Goal: Feedback & Contribution: Contribute content

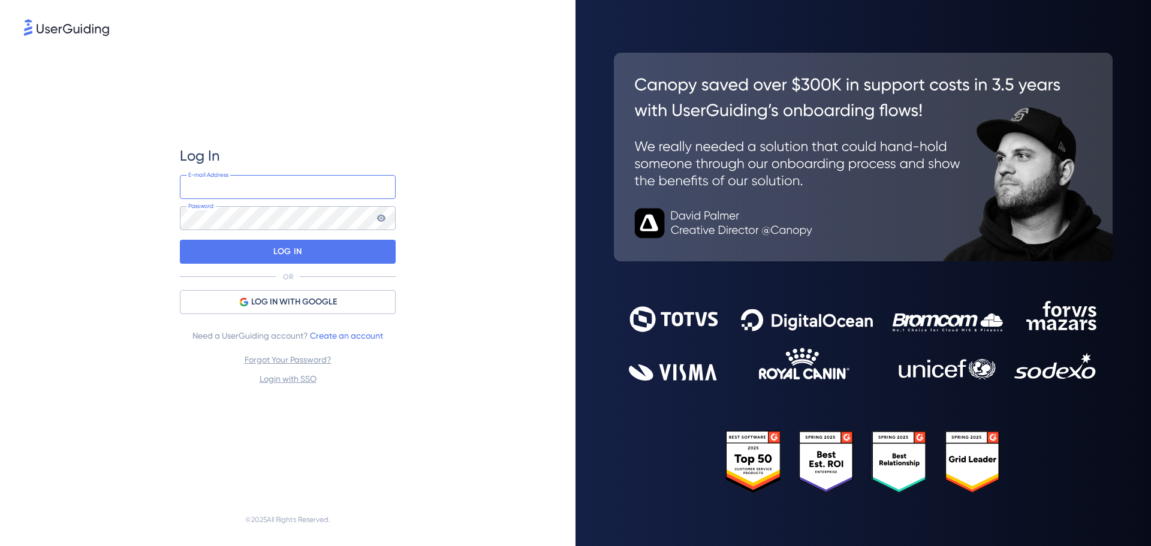
type input "[PERSON_NAME][EMAIL_ADDRESS][PERSON_NAME][PERSON_NAME][DOMAIN_NAME]"
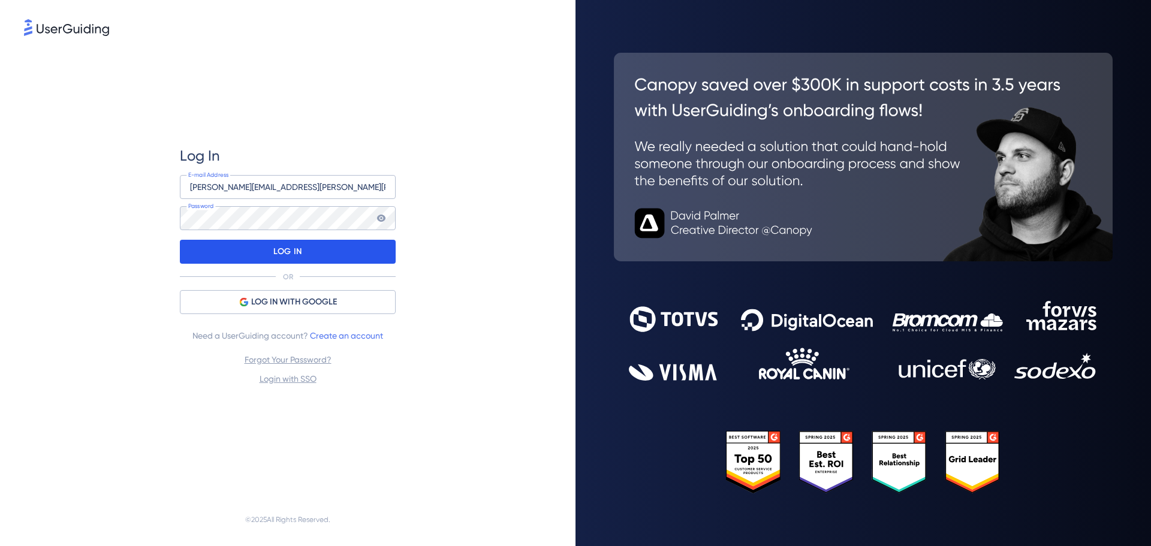
drag, startPoint x: 0, startPoint y: 0, endPoint x: 275, endPoint y: 249, distance: 371.0
click at [275, 249] on p "LOG IN" at bounding box center [287, 251] width 28 height 19
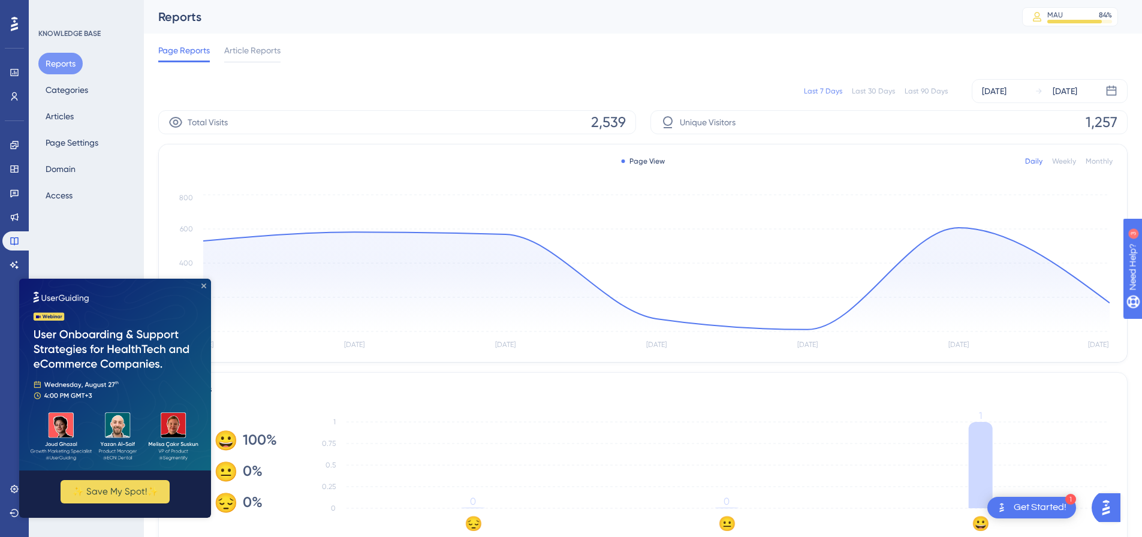
click at [202, 286] on icon "Close Preview" at bounding box center [203, 286] width 5 height 5
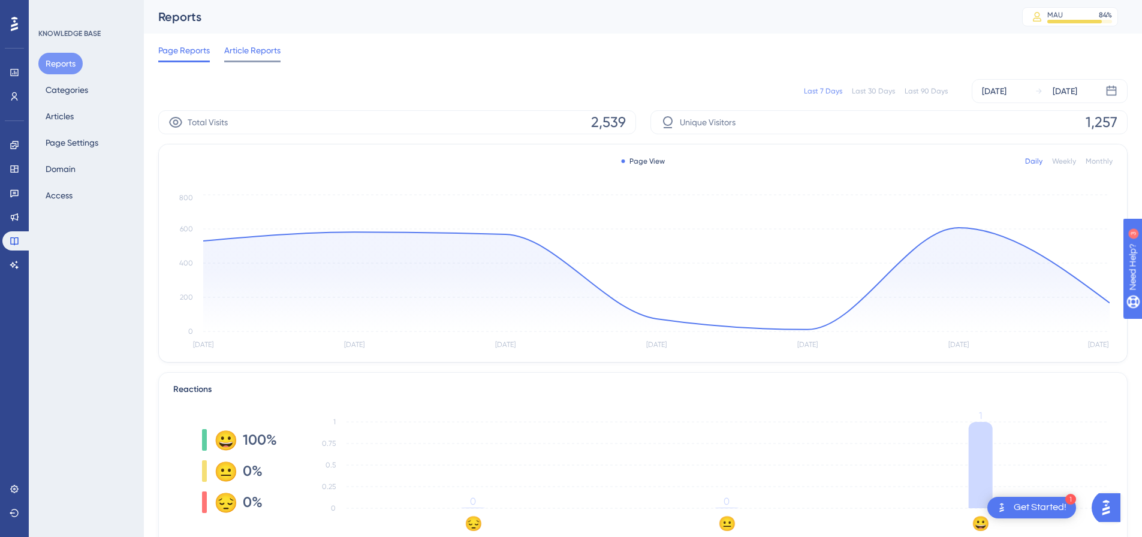
click at [246, 51] on span "Article Reports" at bounding box center [252, 50] width 56 height 14
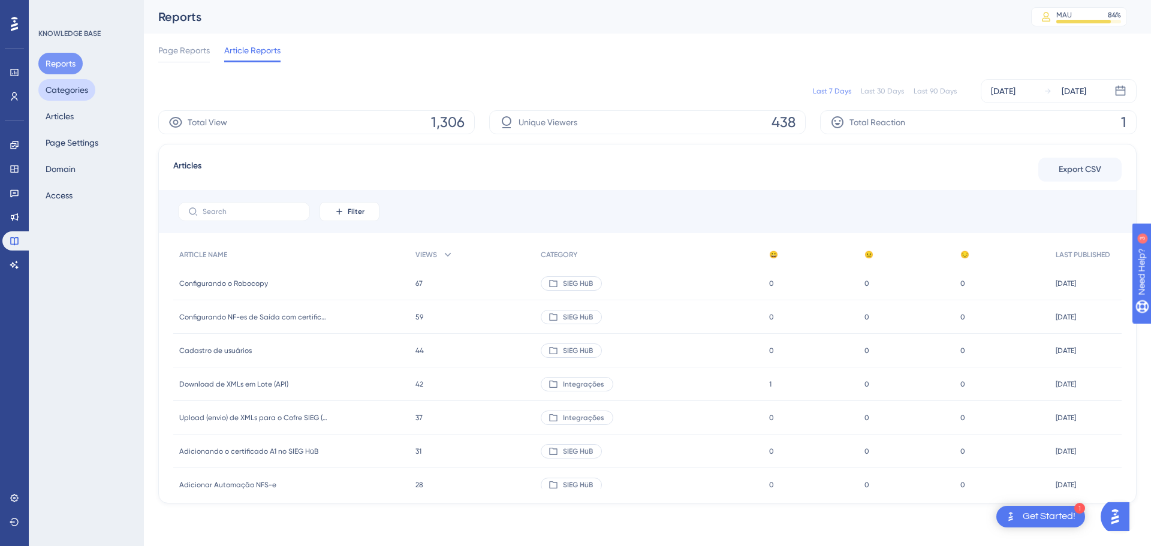
click at [55, 89] on button "Categories" at bounding box center [66, 90] width 57 height 22
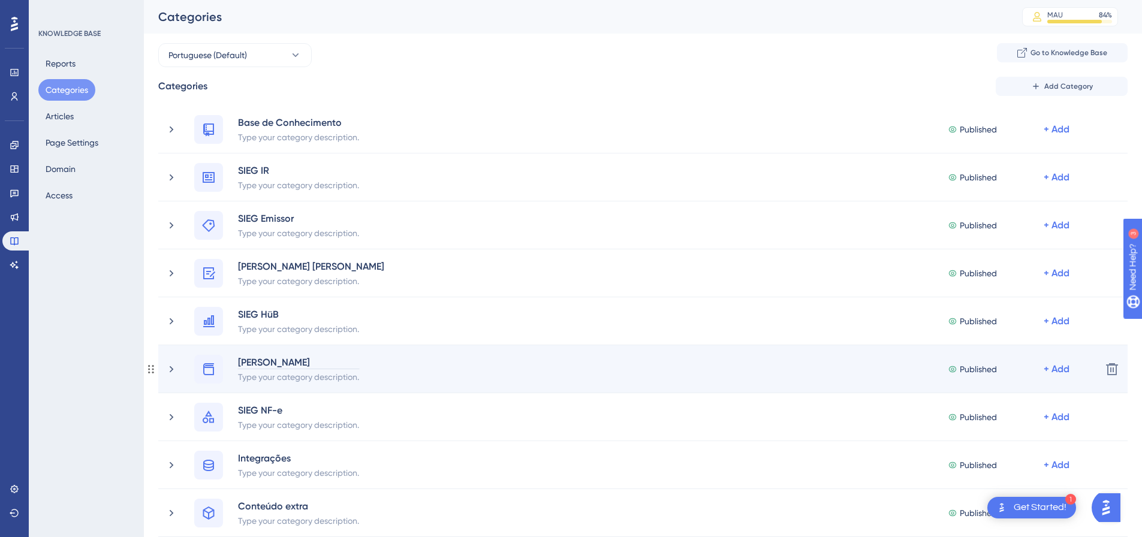
click at [267, 366] on div "[PERSON_NAME]" at bounding box center [298, 362] width 122 height 14
click at [204, 371] on icon at bounding box center [208, 369] width 11 height 12
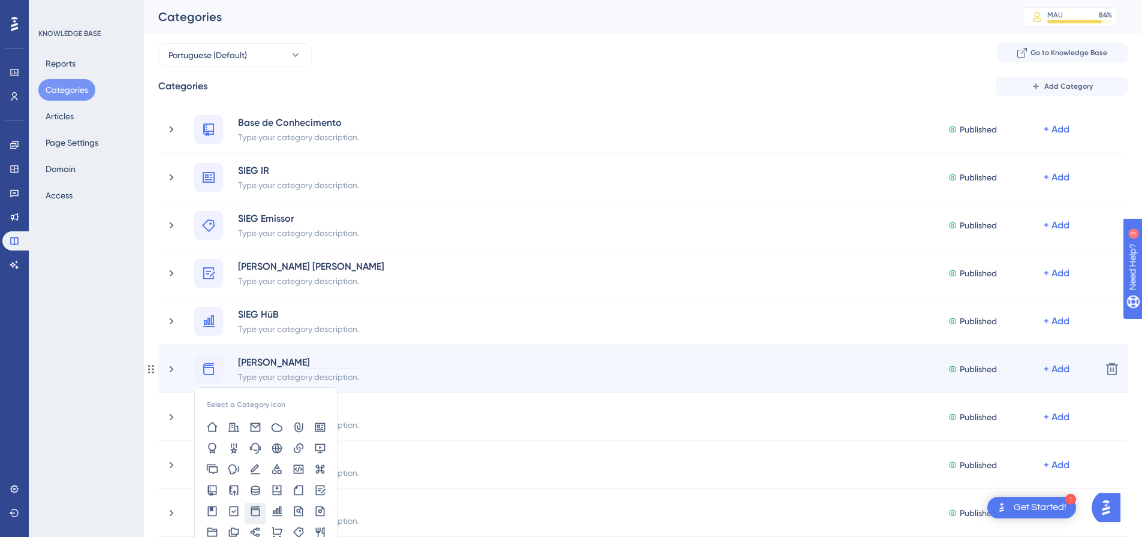
click at [261, 367] on div "[PERSON_NAME]" at bounding box center [298, 362] width 122 height 14
click at [167, 368] on icon at bounding box center [171, 369] width 12 height 12
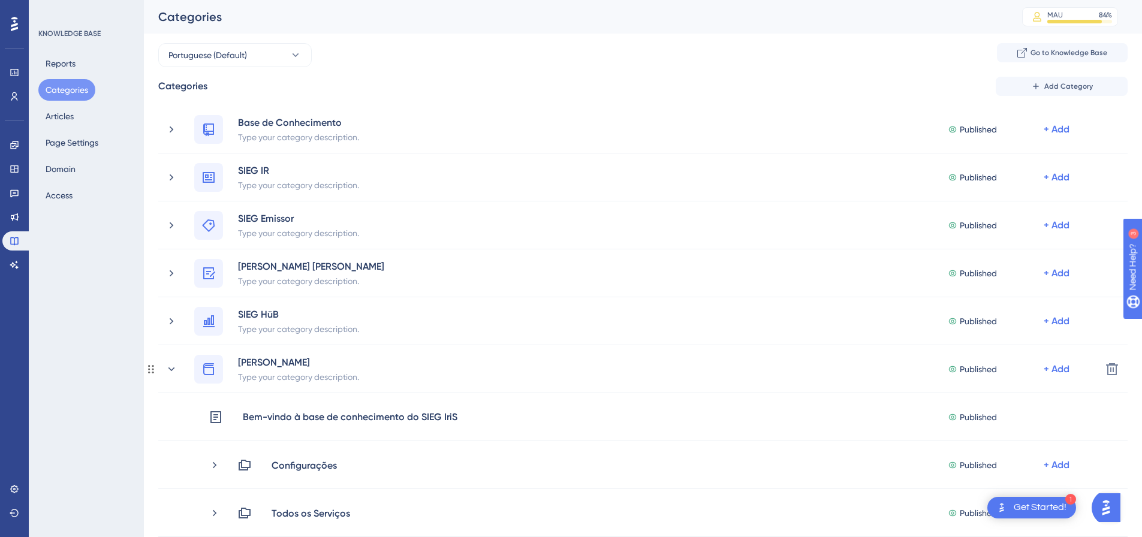
click at [455, 375] on div "[PERSON_NAME] Type your category description. Published + Add" at bounding box center [643, 369] width 898 height 29
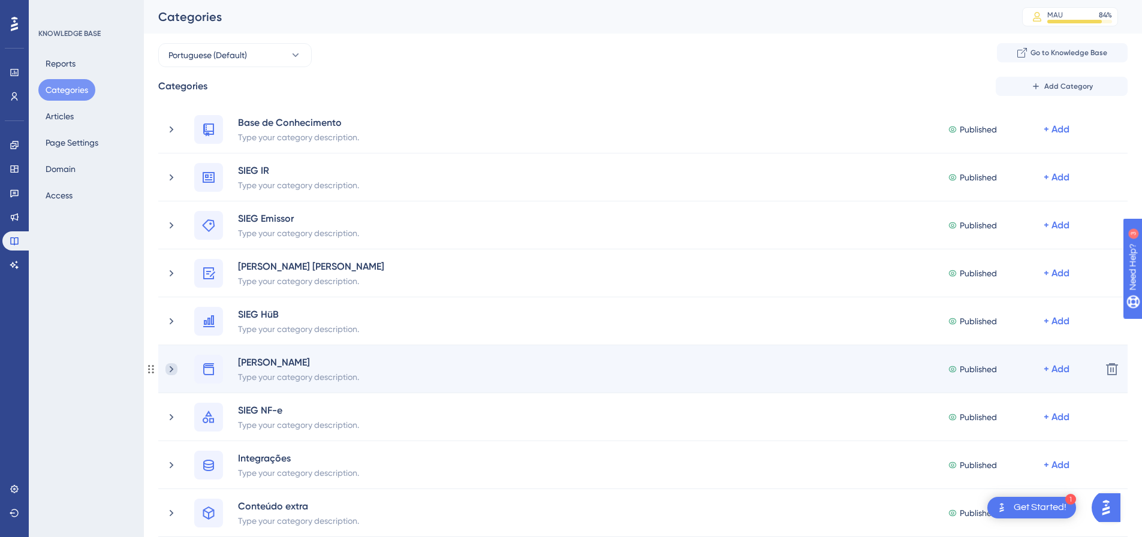
click at [171, 364] on icon at bounding box center [171, 369] width 12 height 12
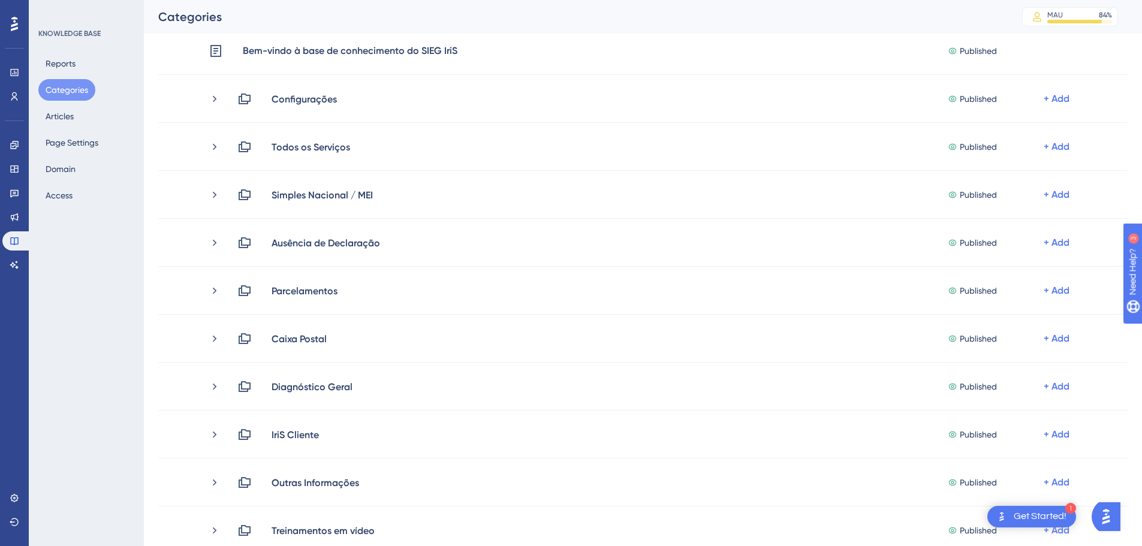
scroll to position [260, 0]
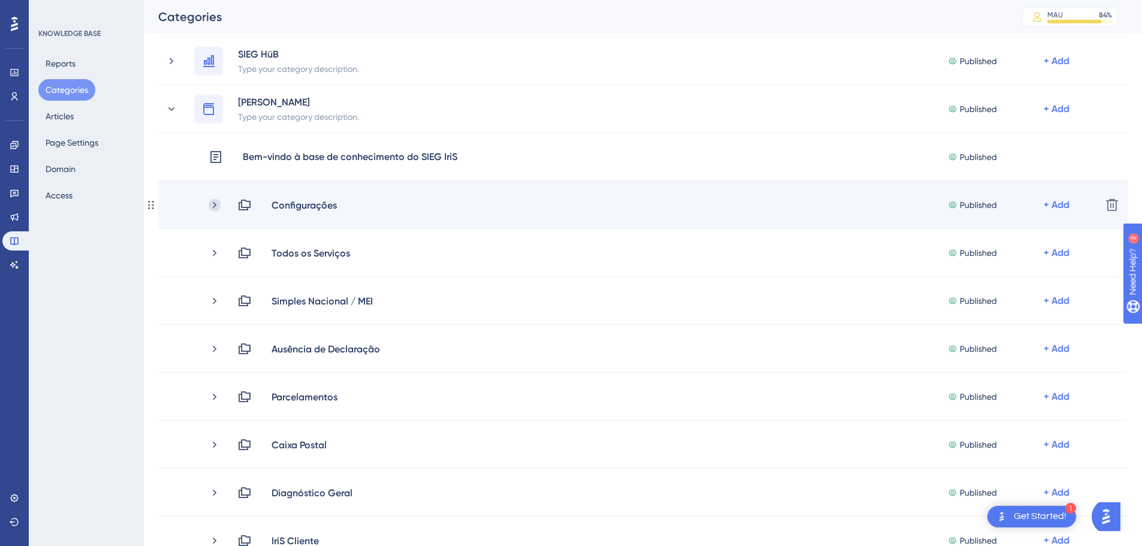
click at [213, 205] on icon at bounding box center [215, 205] width 12 height 12
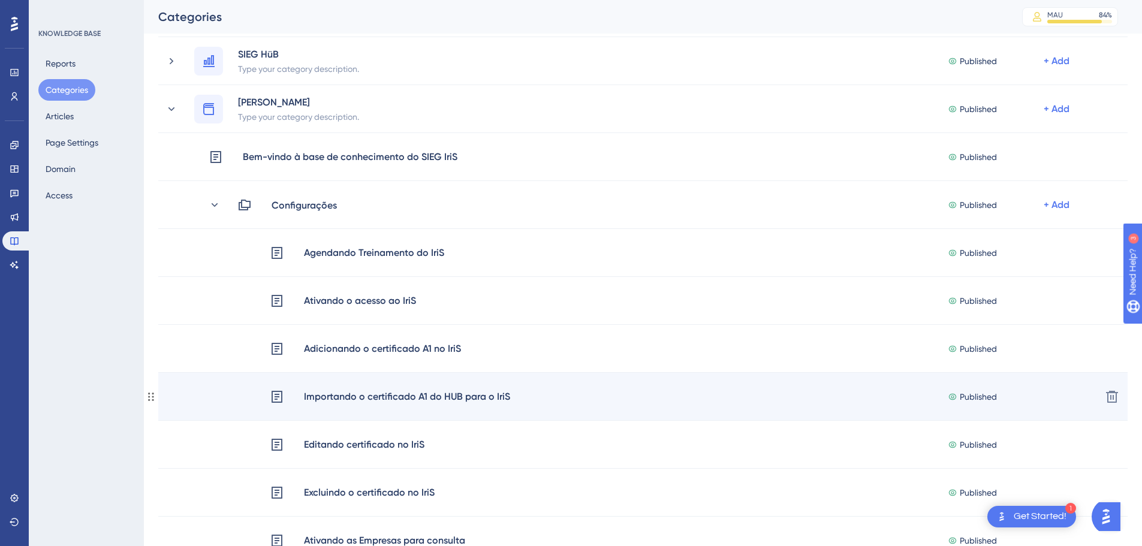
click at [342, 395] on div "Importando o certificado A1 do HUB para o IriS" at bounding box center [406, 397] width 207 height 16
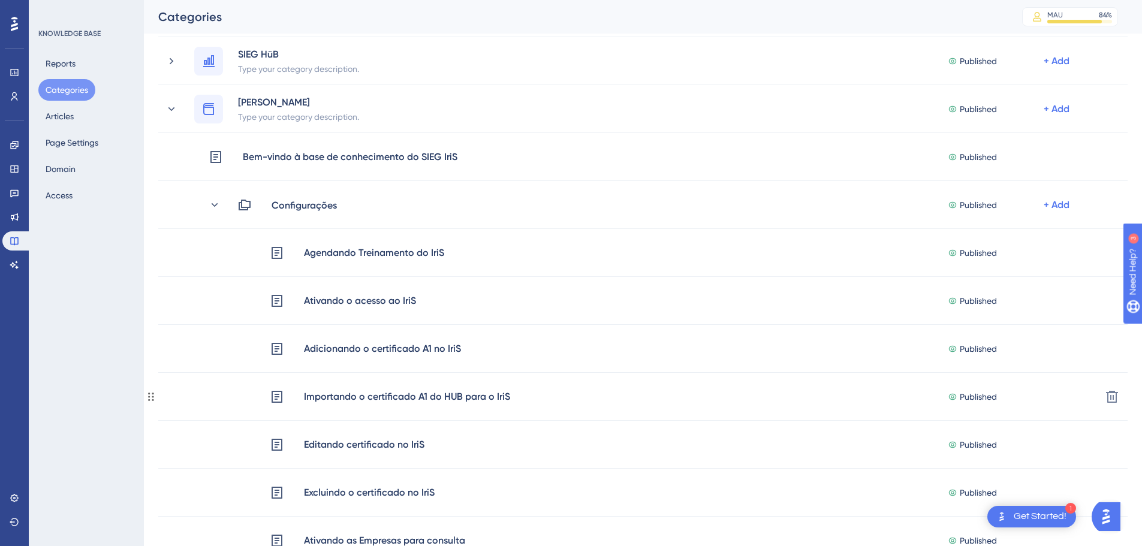
click at [342, 395] on div "Importando o certificado A1 do HUB para o IriS" at bounding box center [406, 397] width 207 height 16
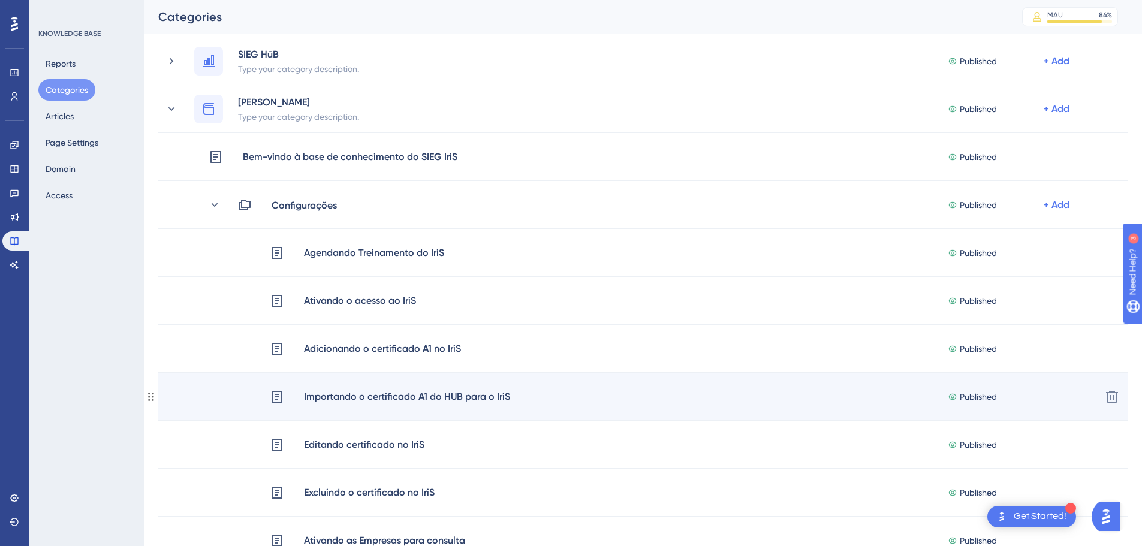
click at [151, 399] on icon at bounding box center [151, 397] width 10 height 10
click at [435, 401] on div "Importando o certificado A1 do HUB para o IriS" at bounding box center [406, 397] width 207 height 16
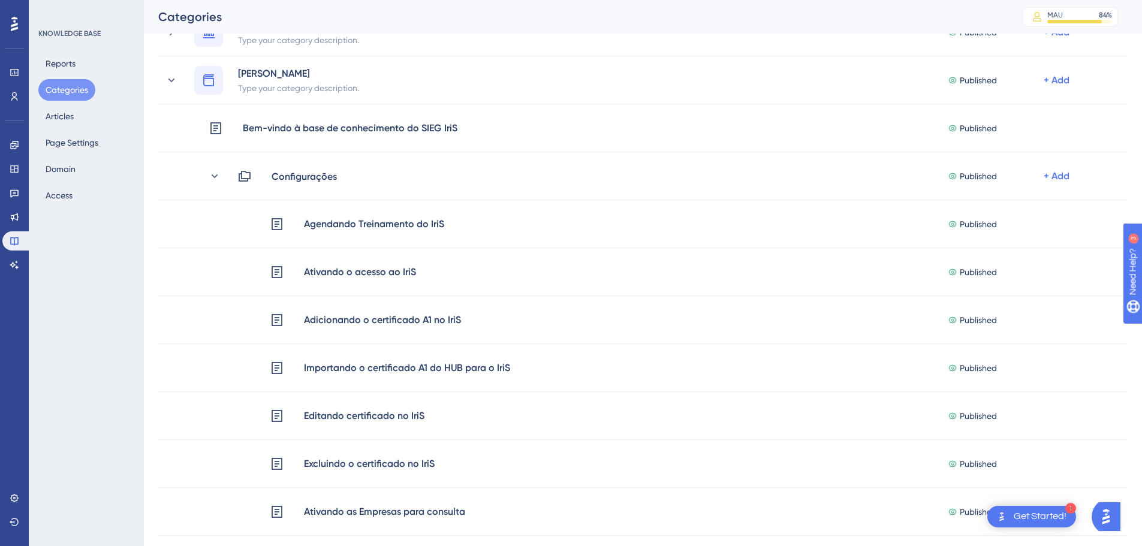
scroll to position [296, 0]
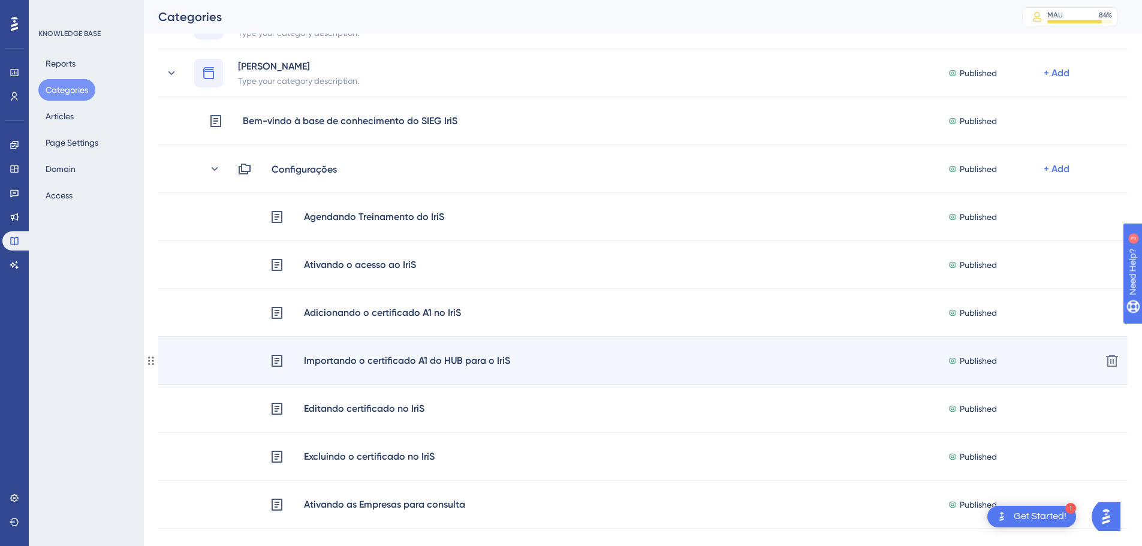
click at [151, 357] on icon at bounding box center [151, 361] width 10 height 10
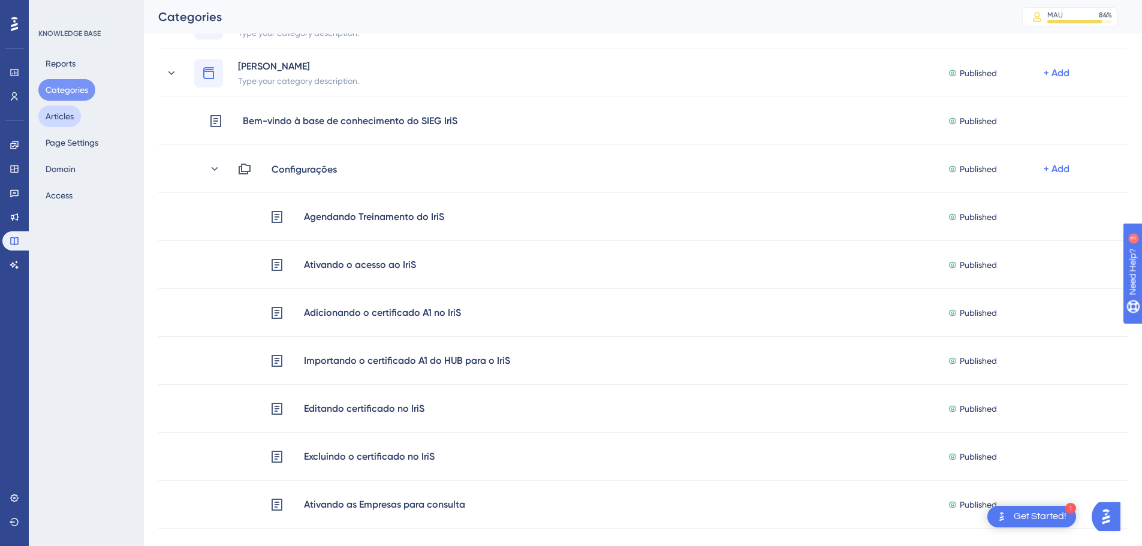
click at [65, 113] on button "Articles" at bounding box center [59, 117] width 43 height 22
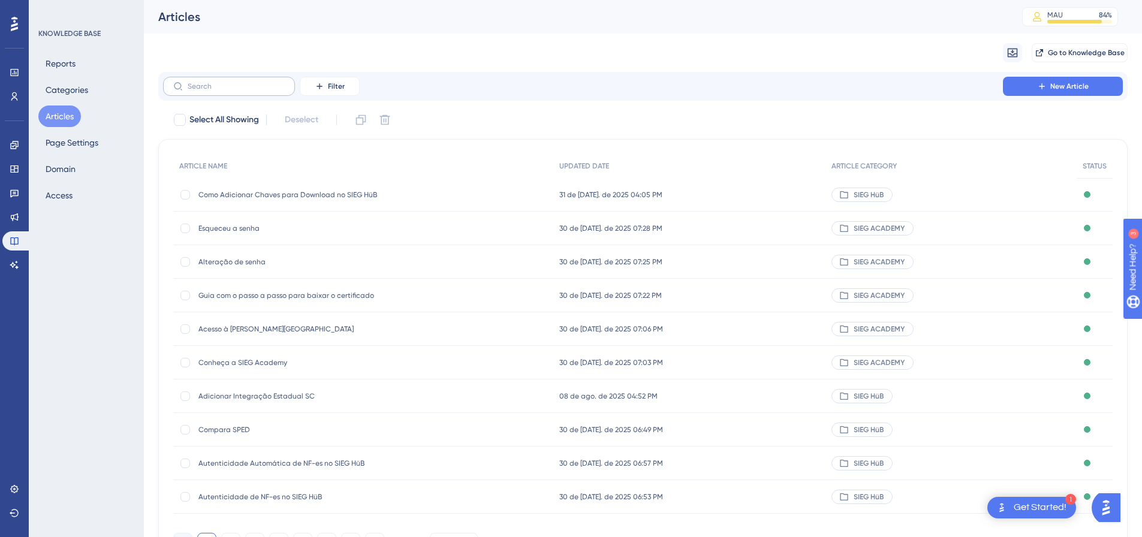
click at [242, 77] on label at bounding box center [229, 86] width 132 height 19
click at [242, 82] on input "text" at bounding box center [236, 86] width 97 height 8
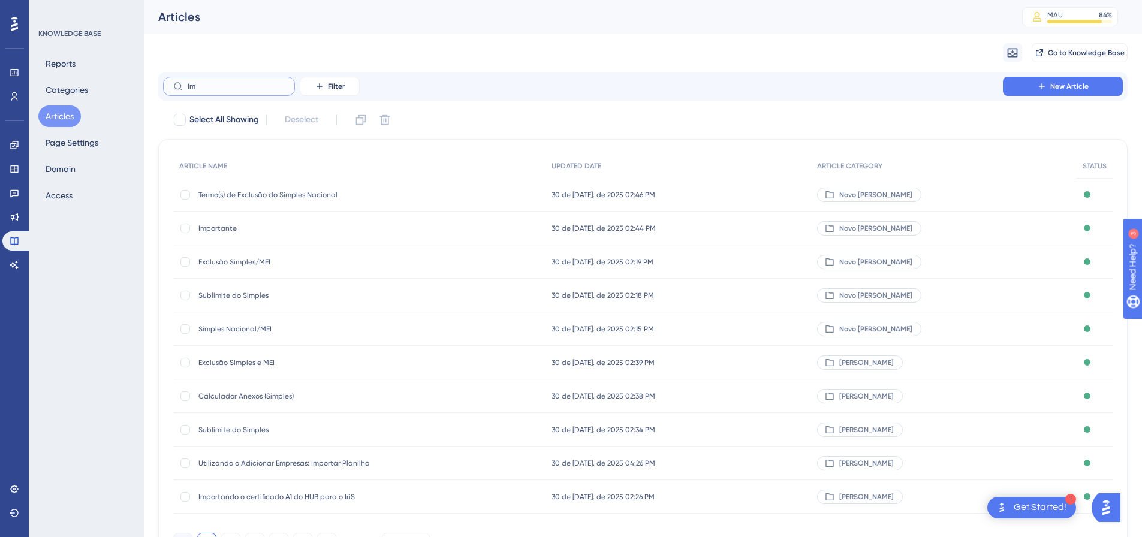
type input "i"
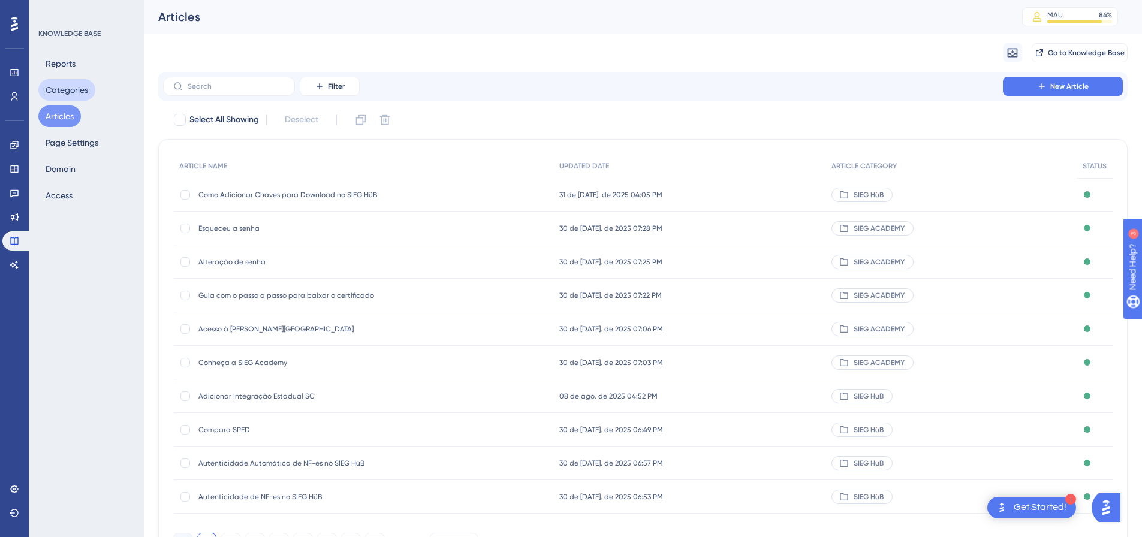
click at [78, 92] on button "Categories" at bounding box center [66, 90] width 57 height 22
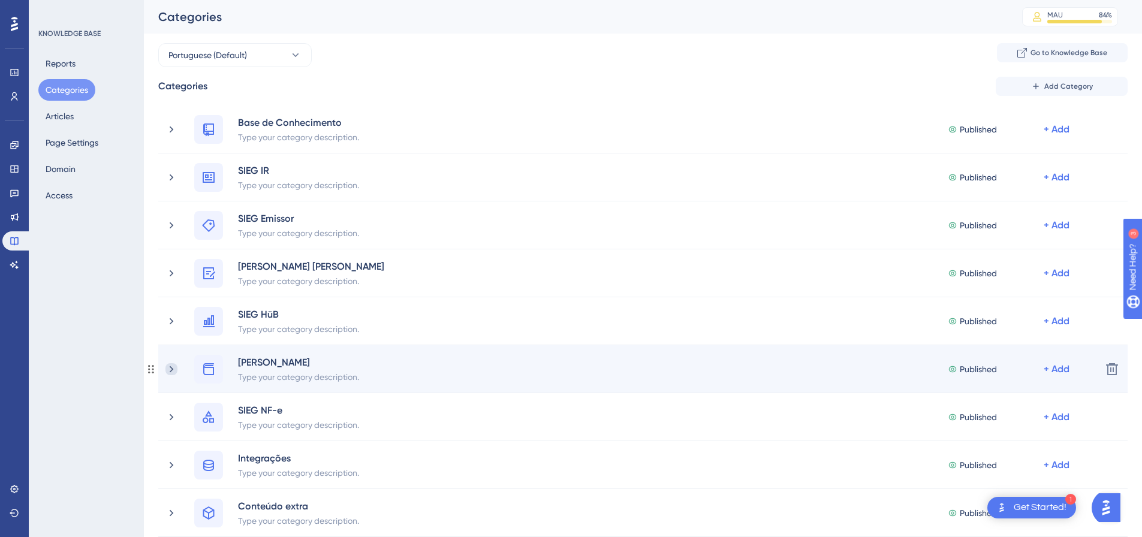
click at [174, 366] on icon at bounding box center [171, 369] width 12 height 12
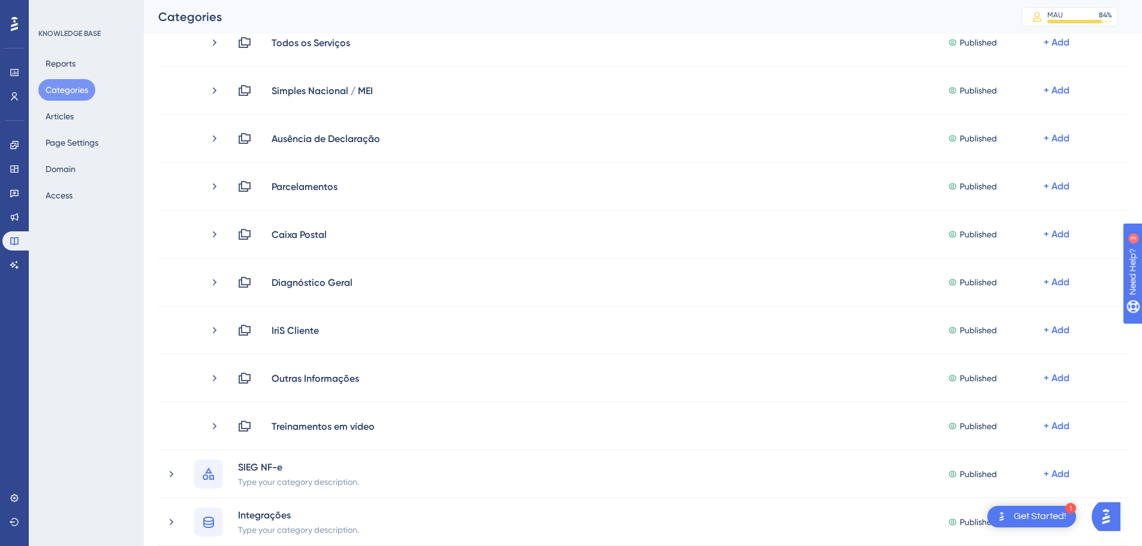
scroll to position [318, 0]
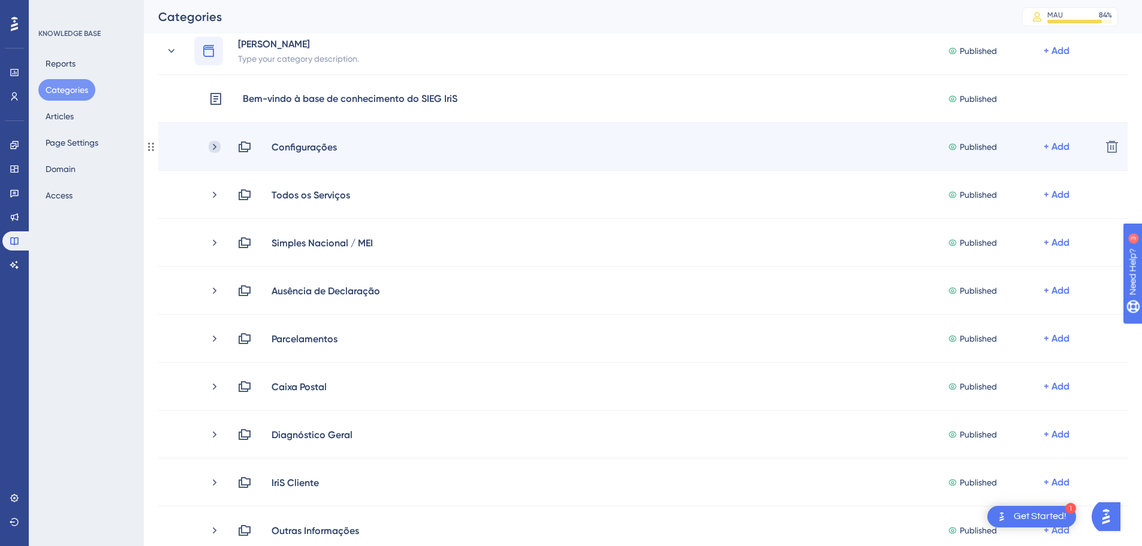
click at [212, 144] on icon at bounding box center [215, 147] width 12 height 12
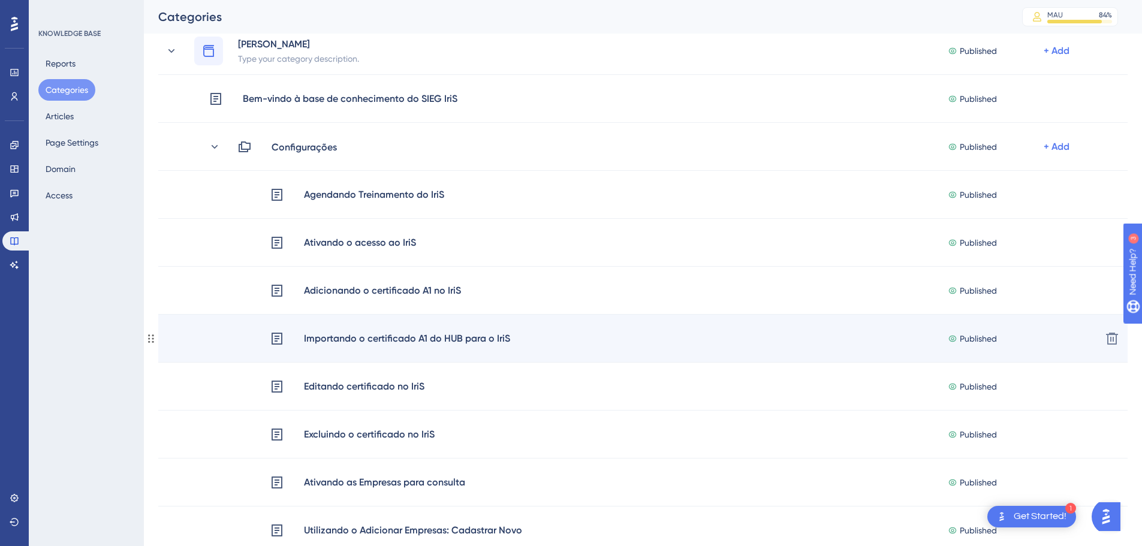
click at [382, 340] on div "Importando o certificado A1 do HUB para o IriS" at bounding box center [406, 339] width 207 height 16
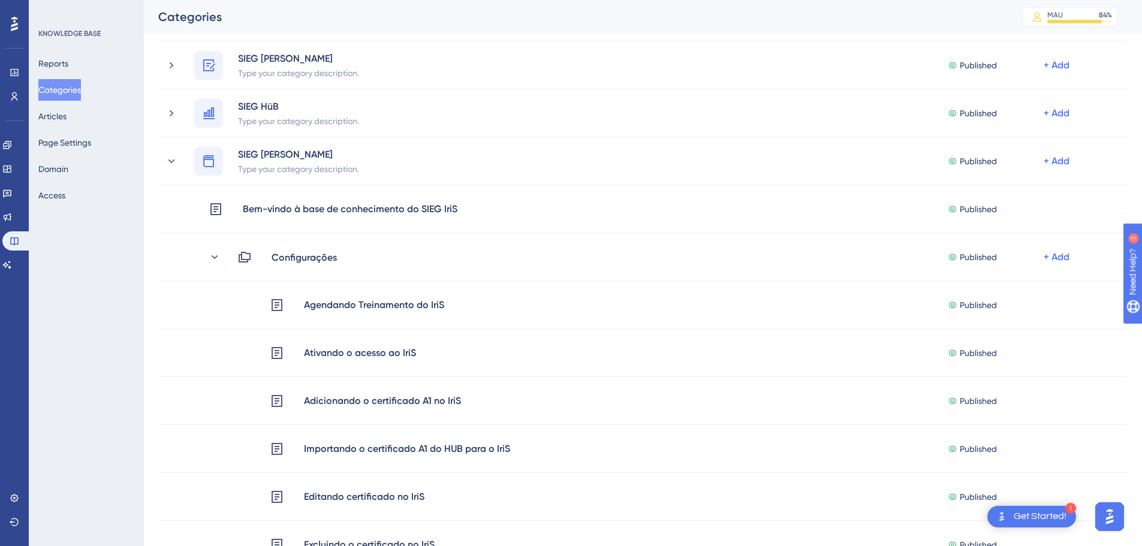
scroll to position [401, 0]
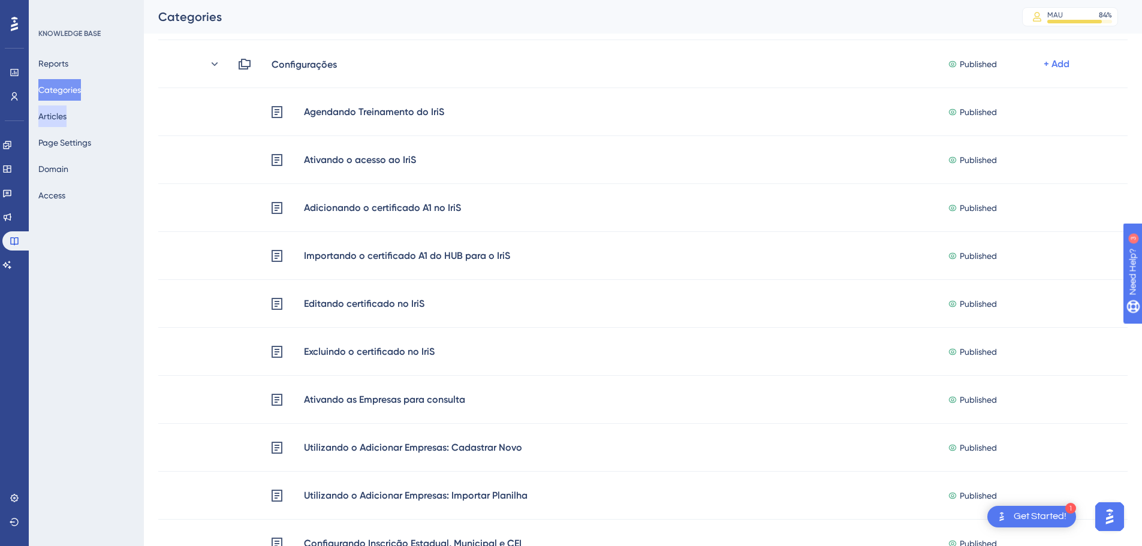
click at [67, 117] on button "Articles" at bounding box center [52, 117] width 28 height 22
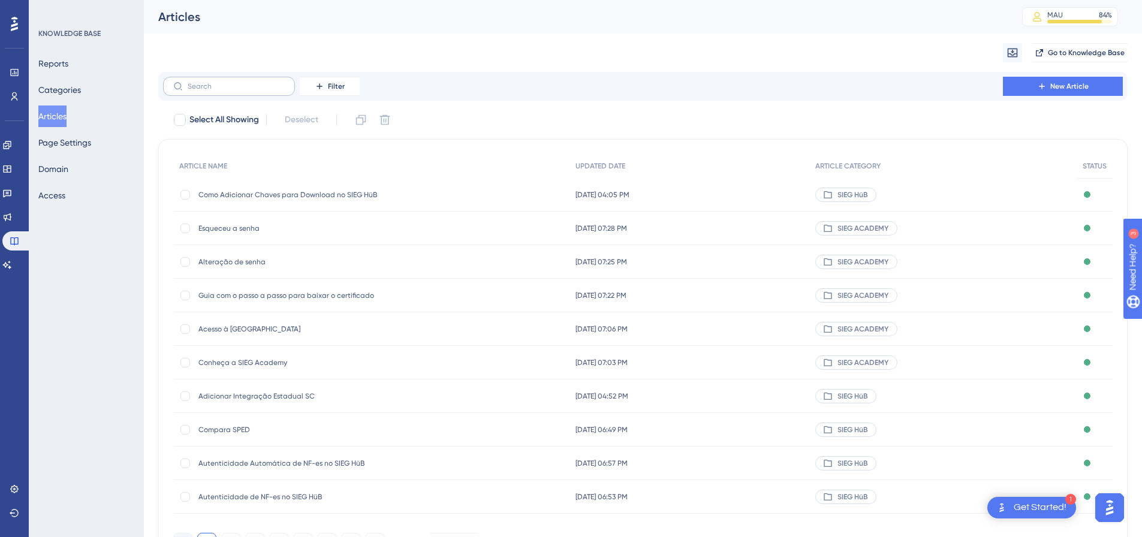
click at [237, 95] on label at bounding box center [229, 86] width 132 height 19
click at [237, 91] on input "text" at bounding box center [236, 86] width 97 height 8
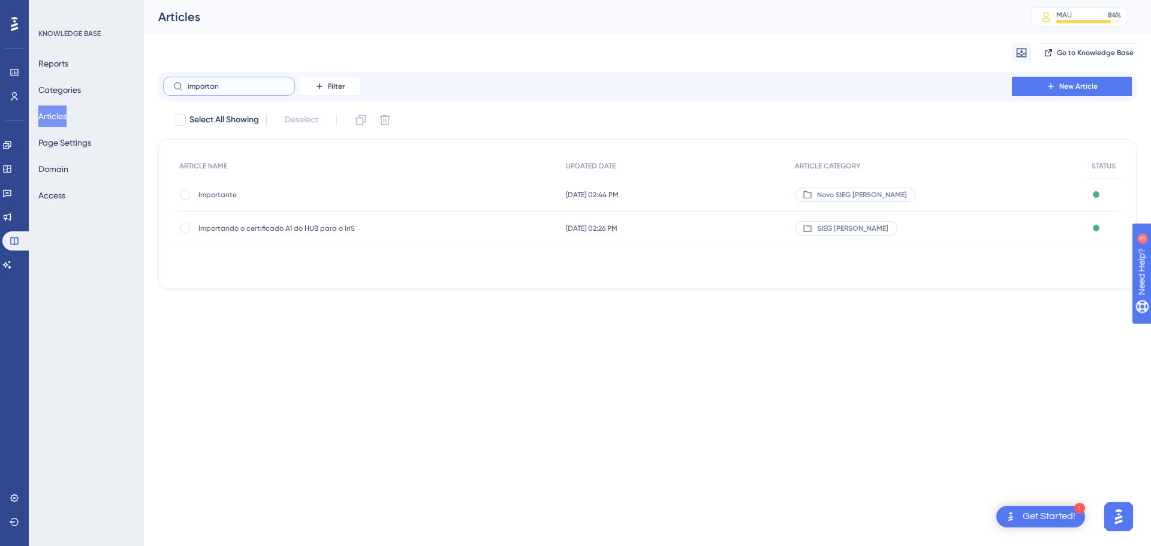
type input "importan"
click at [285, 228] on span "Importando o certificado A1 do HUB para o IriS" at bounding box center [294, 229] width 192 height 10
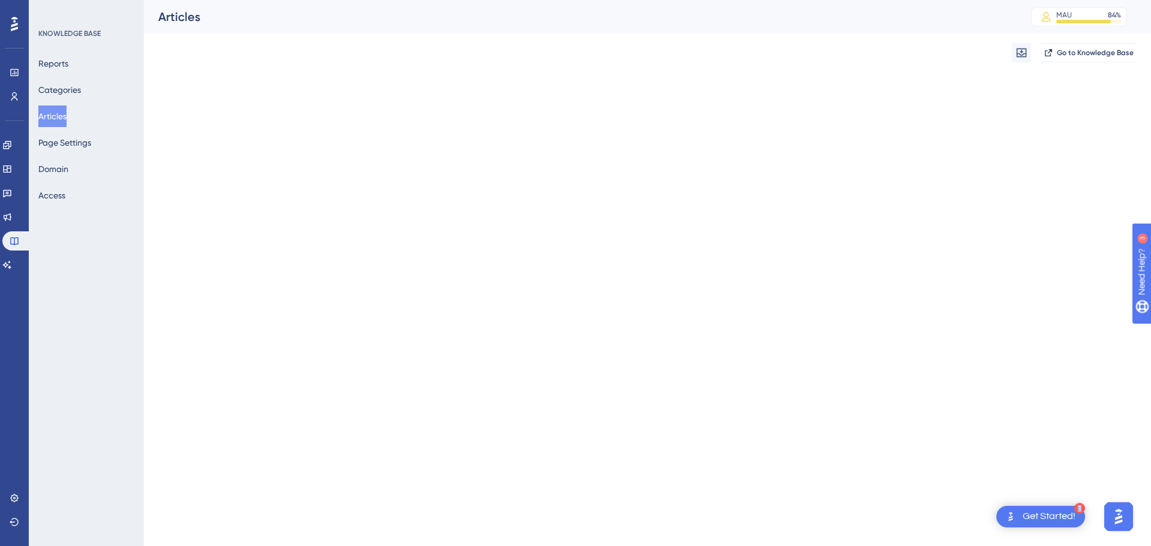
click at [285, 0] on html "1 Get Started! Performance Users Engagement Widgets Feedback Product Updates Kn…" at bounding box center [575, 0] width 1151 height 0
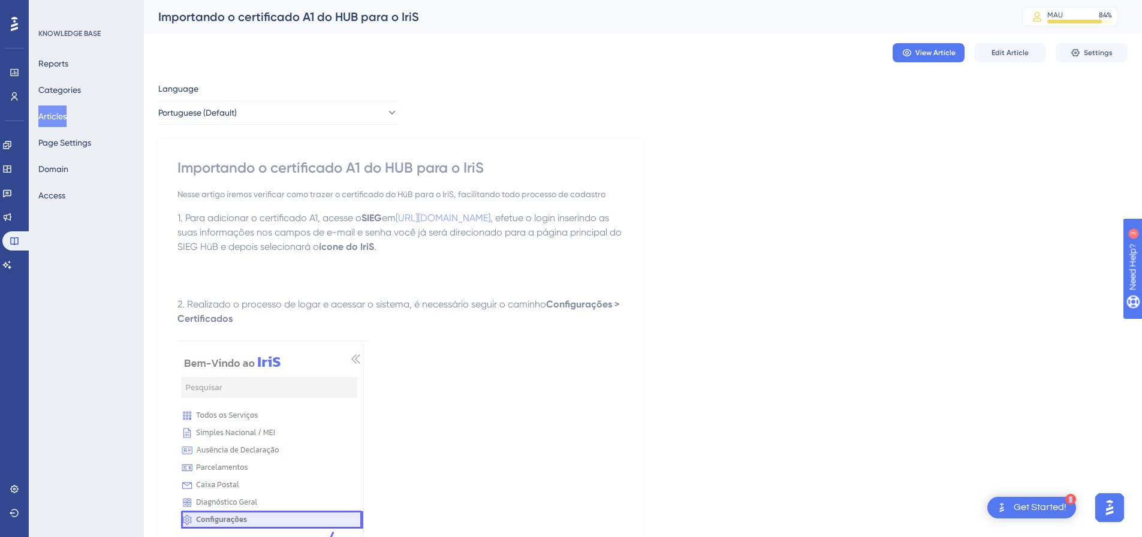
scroll to position [3, 0]
click at [270, 62] on div "View Article Edit Article Settings" at bounding box center [643, 50] width 970 height 38
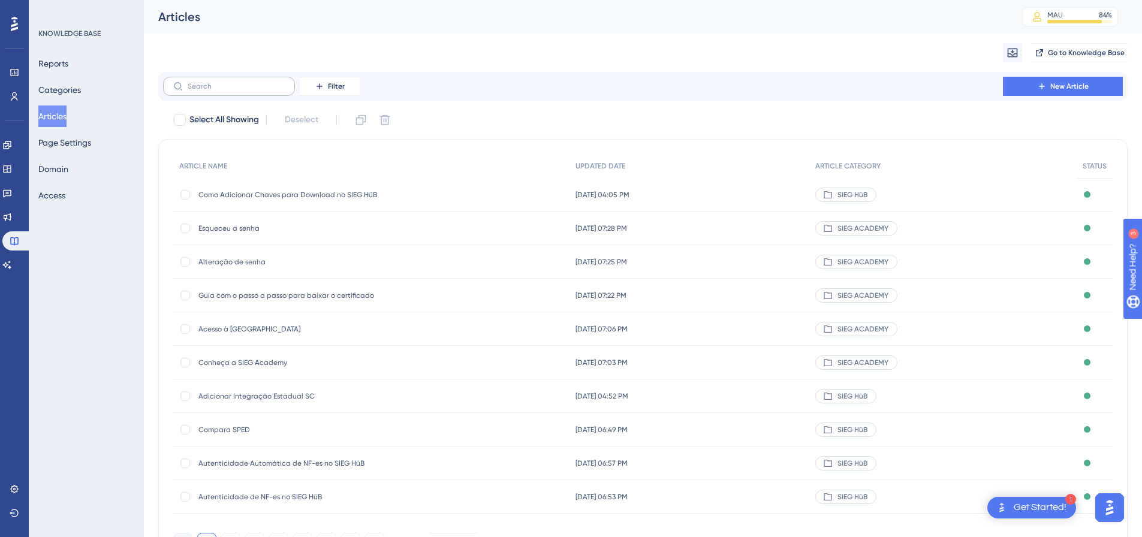
click at [229, 91] on label at bounding box center [229, 86] width 132 height 19
click at [229, 91] on input "text" at bounding box center [236, 86] width 97 height 8
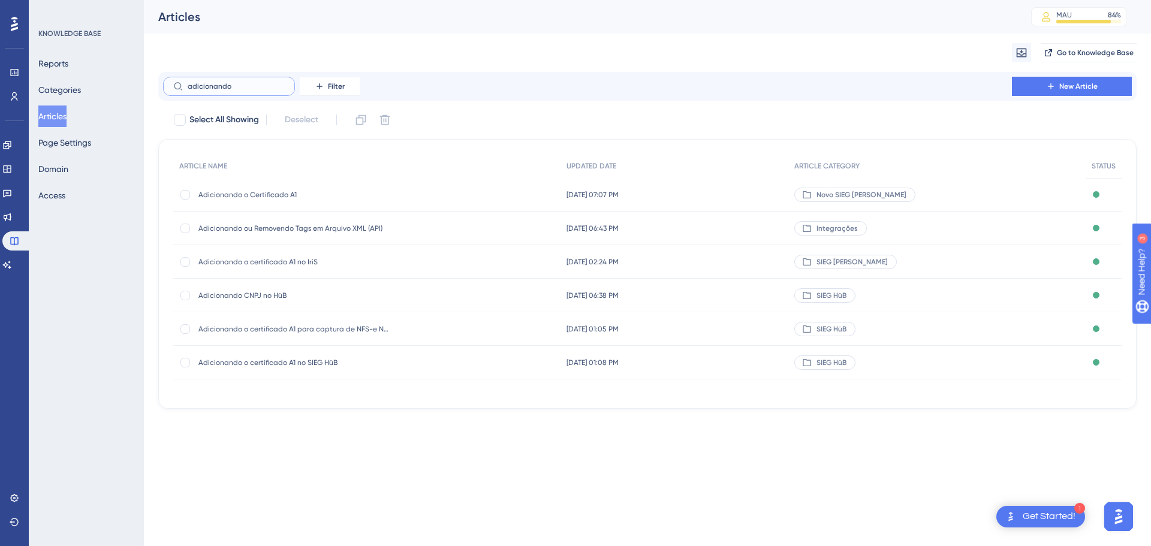
type input "adicionando"
click at [251, 263] on span "Adicionando o certificado A1 no IriS" at bounding box center [294, 262] width 192 height 10
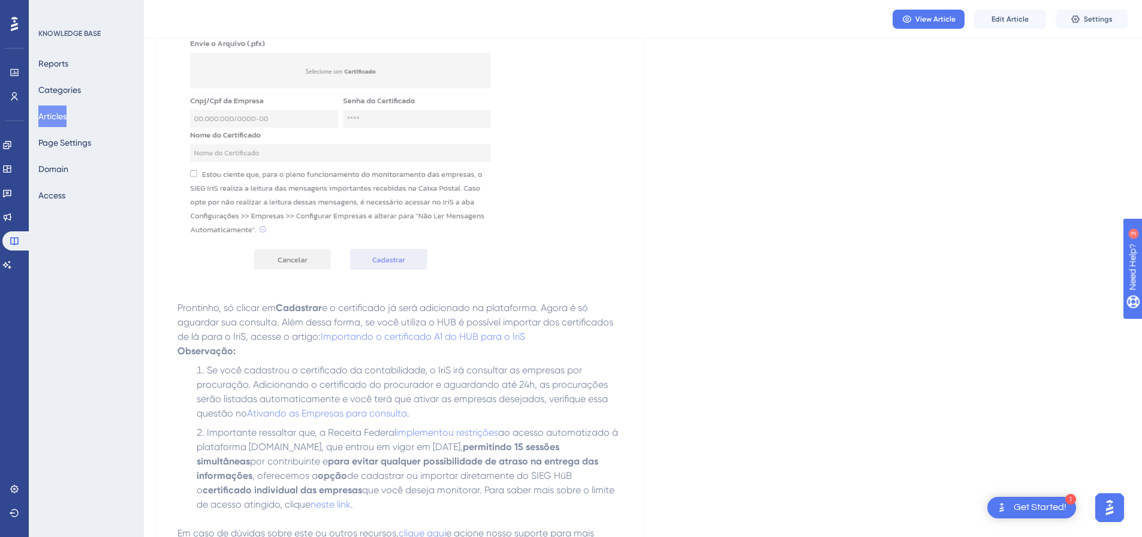
scroll to position [1028, 0]
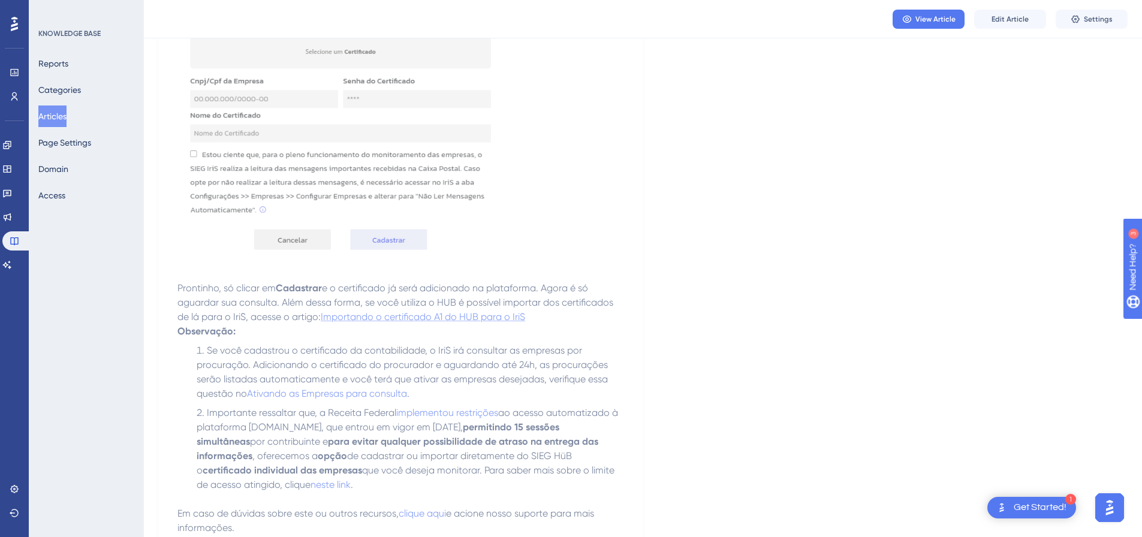
click at [446, 311] on span "Importando o certificado A1 do HUB para o IriS" at bounding box center [423, 316] width 204 height 11
click at [1009, 21] on span "Edit Article" at bounding box center [1010, 19] width 37 height 10
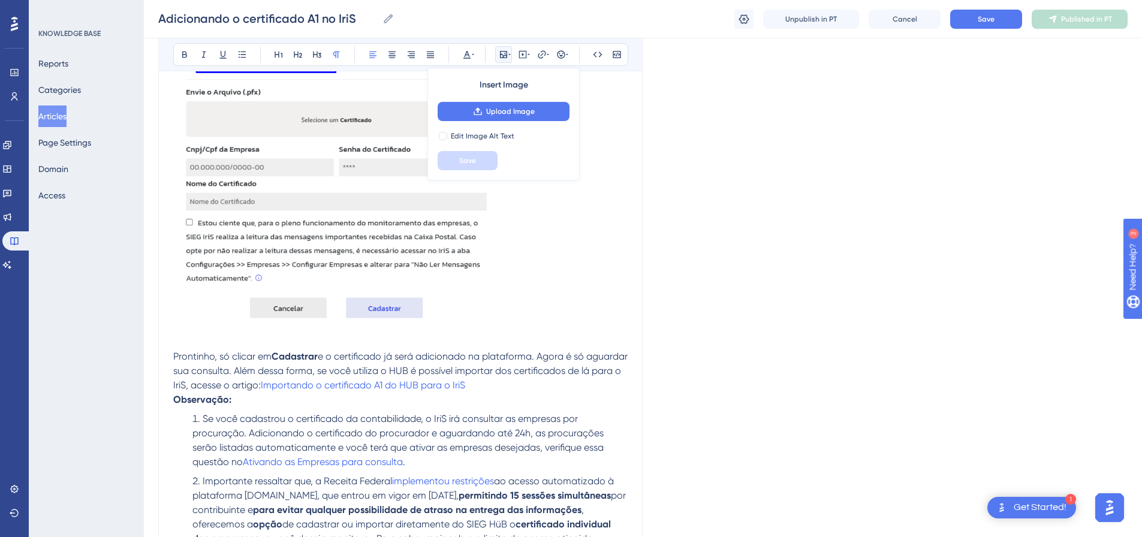
scroll to position [1013, 0]
click at [450, 377] on span "Importando o certificado A1 do HUB para o IriS" at bounding box center [363, 382] width 204 height 11
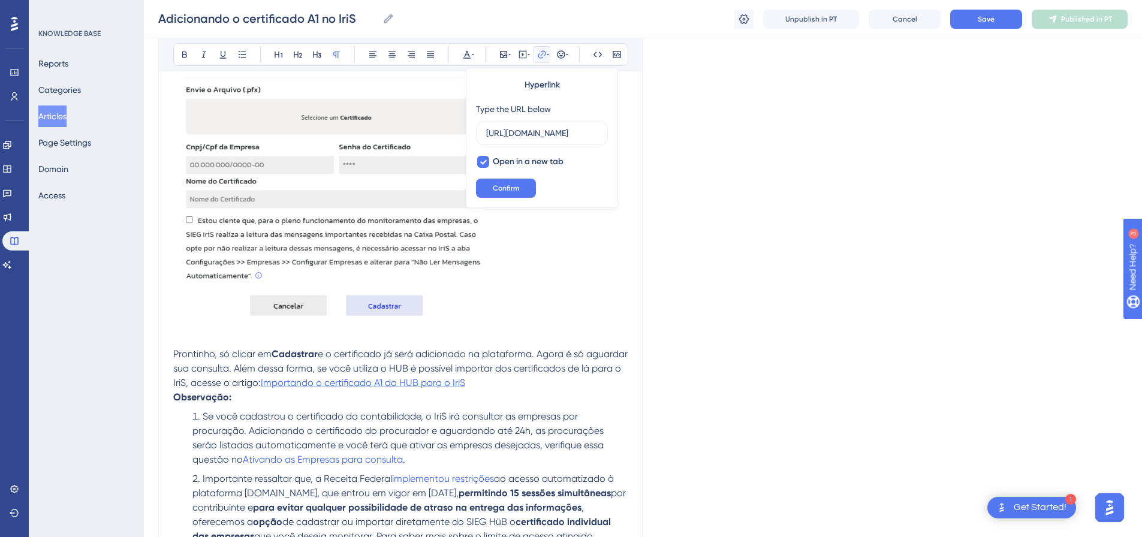
scroll to position [0, 264]
click at [570, 130] on input "https://sieg.movidesk.com/kb/article/356130/importando-o-certificado-a1-do-hub-…" at bounding box center [542, 133] width 112 height 13
type input "https://panel.userguiding.com/knowledge-base/articles/detail/528"
click at [509, 188] on span "Confirm" at bounding box center [506, 188] width 26 height 10
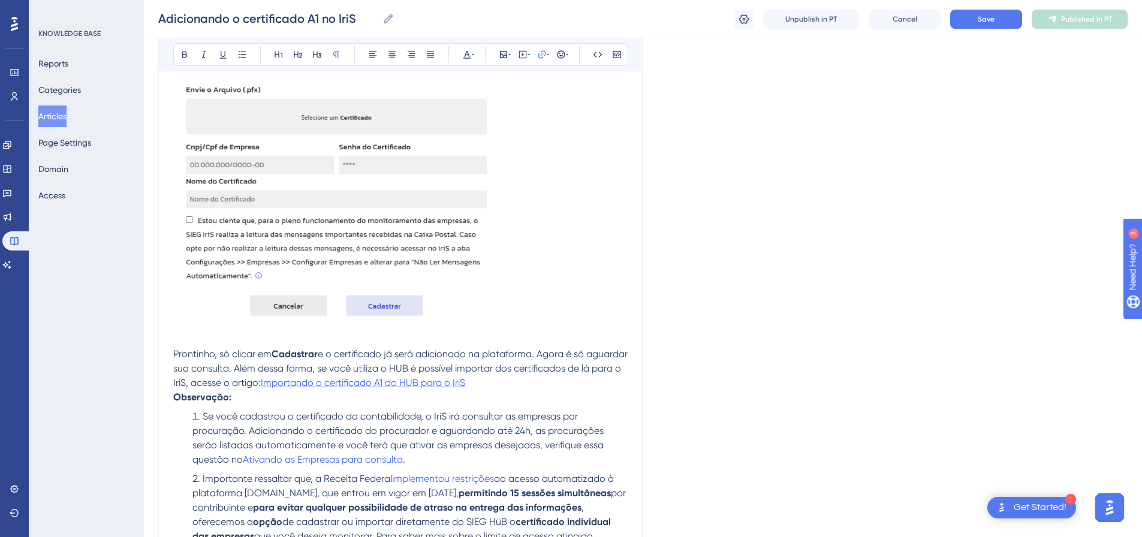
click at [398, 377] on span "Importando o certificado A1 do HUB para o IriS" at bounding box center [363, 382] width 204 height 11
click at [402, 377] on span "Importando o certificado A1 do HUB para o IriS" at bounding box center [363, 382] width 204 height 11
click at [435, 377] on span "Importando o certificado A1 do HUB para o IriS" at bounding box center [363, 382] width 204 height 11
click at [449, 377] on span "Importando o certificado A1 do HUB para o IriS" at bounding box center [363, 382] width 204 height 11
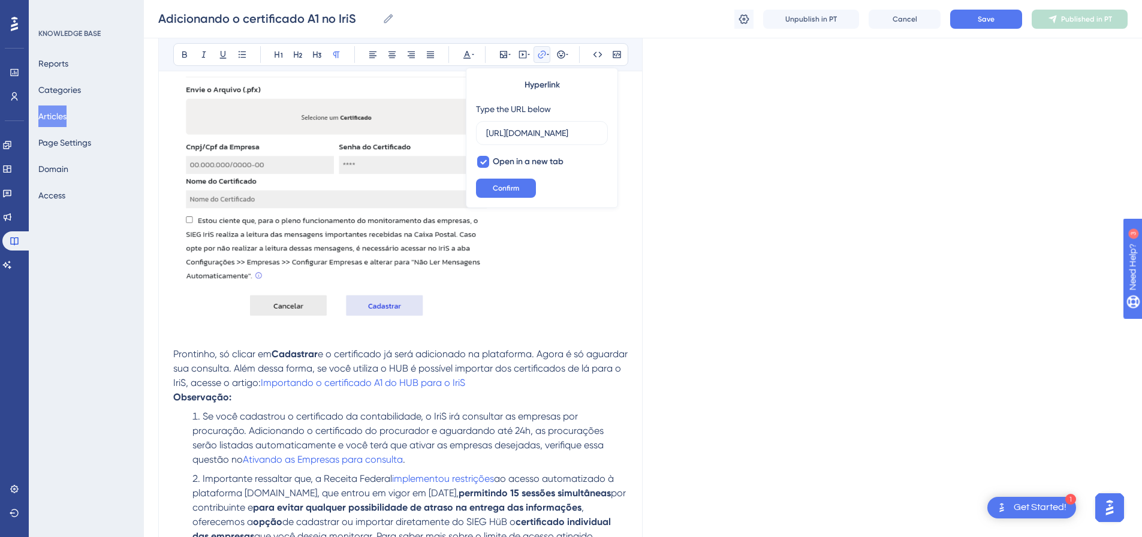
click at [414, 377] on span "Importando o certificado A1 do HUB para o IriS" at bounding box center [363, 382] width 204 height 11
click at [434, 377] on span "Importando o certificado A1 do HUB para o IriS" at bounding box center [363, 382] width 204 height 11
click at [555, 135] on input "https://panel.userguiding.com/knowledge-base/articles/detail/528" at bounding box center [542, 133] width 112 height 13
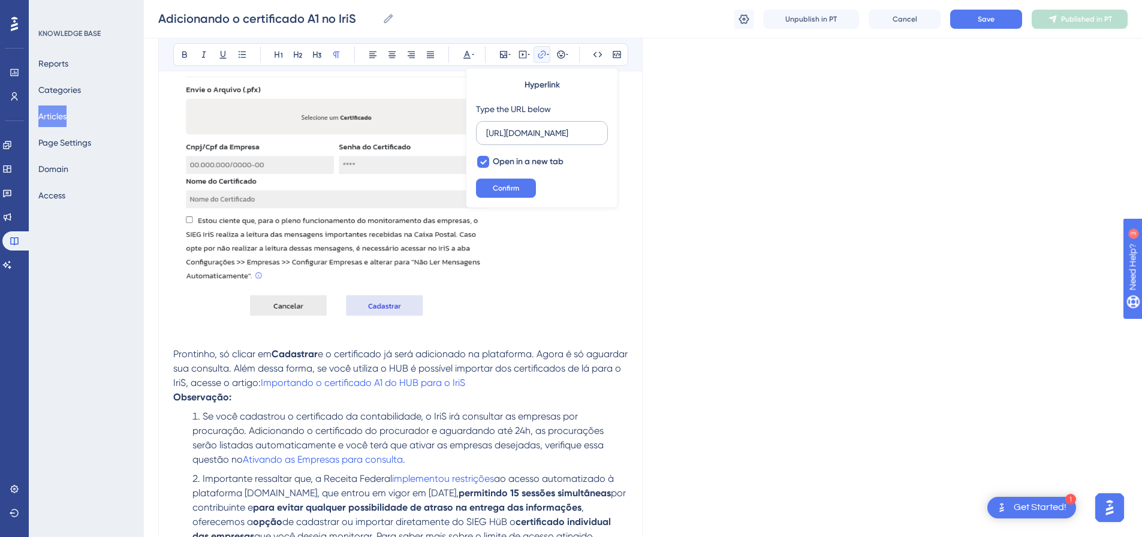
scroll to position [0, 0]
type input "https://sieg-solucoes.help.userguiding.com/pt/articles/528-importando-o-certifi…"
click at [514, 185] on span "Confirm" at bounding box center [506, 188] width 26 height 10
click at [428, 377] on span "Importando o certificado A1 do HUB para o IriS" at bounding box center [363, 382] width 204 height 11
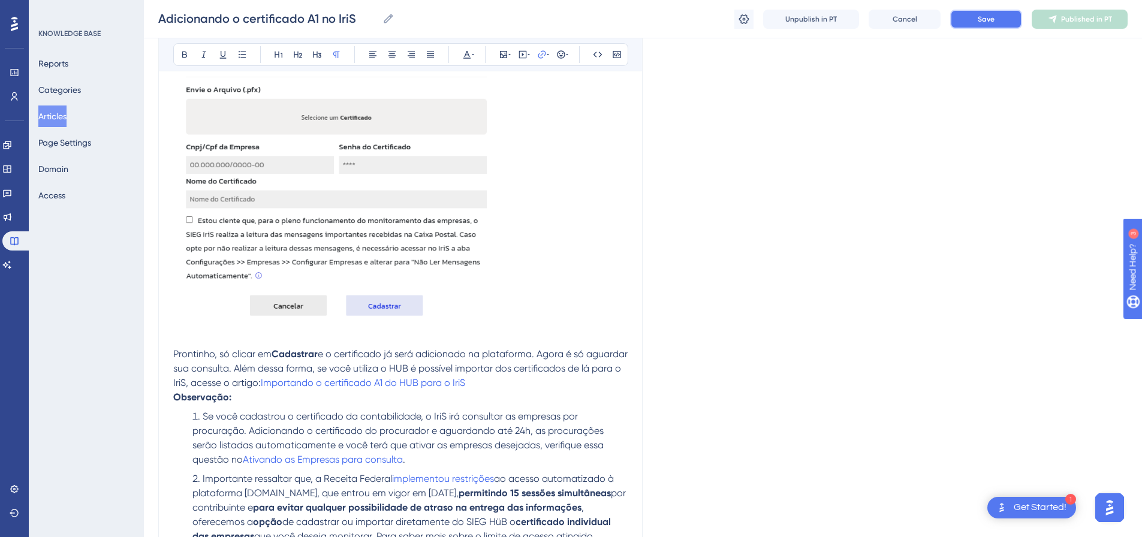
click at [991, 25] on button "Save" at bounding box center [986, 19] width 72 height 19
click at [1088, 20] on span "Publish in PT" at bounding box center [1087, 19] width 42 height 10
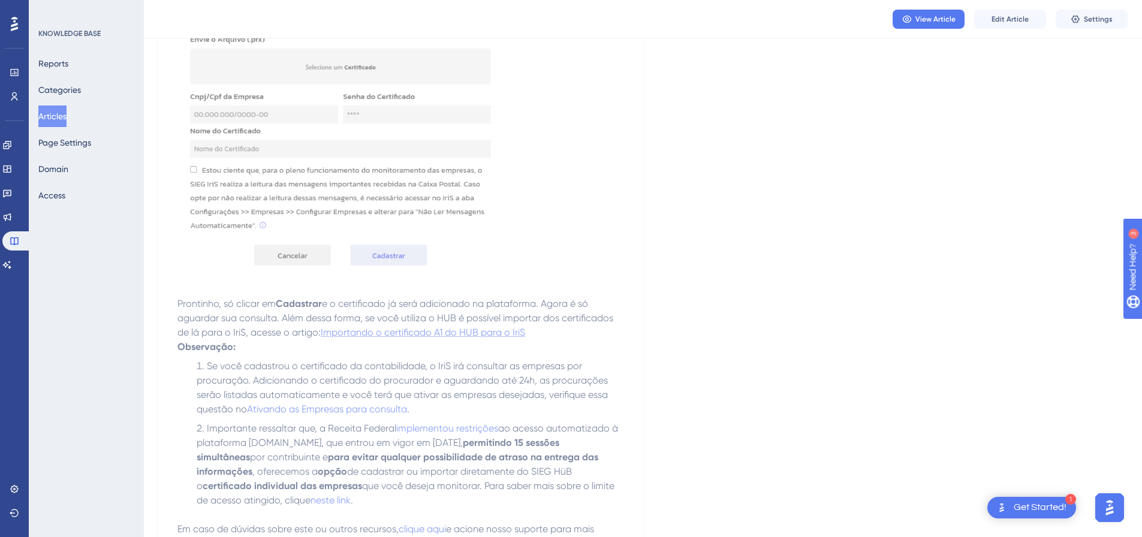
click at [452, 327] on span "Importando o certificado A1 do HUB para o IriS" at bounding box center [423, 332] width 204 height 11
drag, startPoint x: 1, startPoint y: 508, endPoint x: -21, endPoint y: 311, distance: 199.0
click at [453, 423] on span "implementou restrições" at bounding box center [447, 428] width 102 height 11
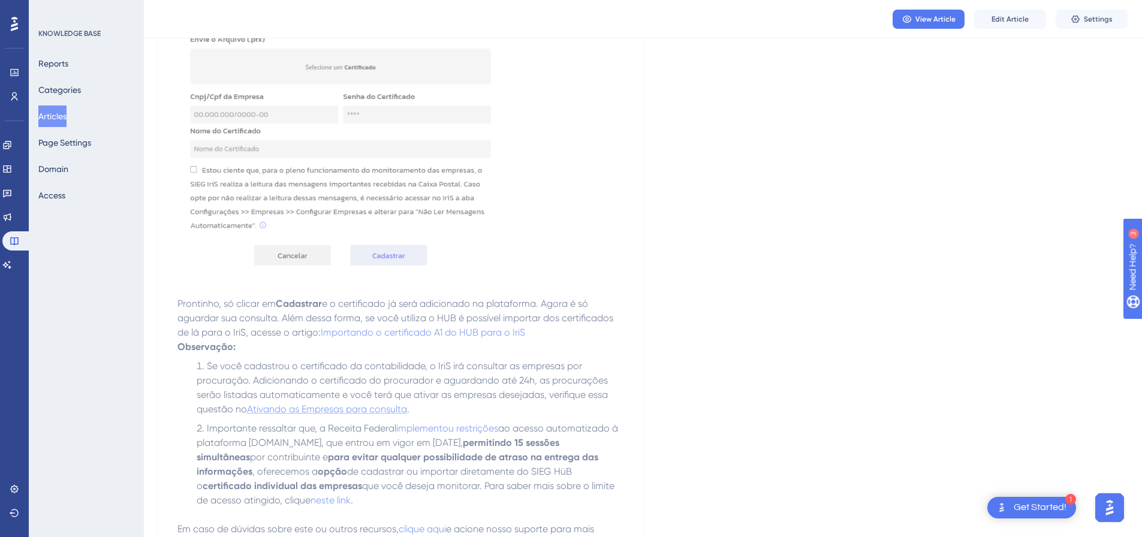
click at [345, 404] on span "Ativando as Empresas para consulta" at bounding box center [327, 409] width 160 height 11
click at [338, 404] on span "Ativando as Empresas para consulta" at bounding box center [327, 409] width 160 height 11
click at [1001, 20] on span "Edit Article" at bounding box center [1010, 19] width 37 height 10
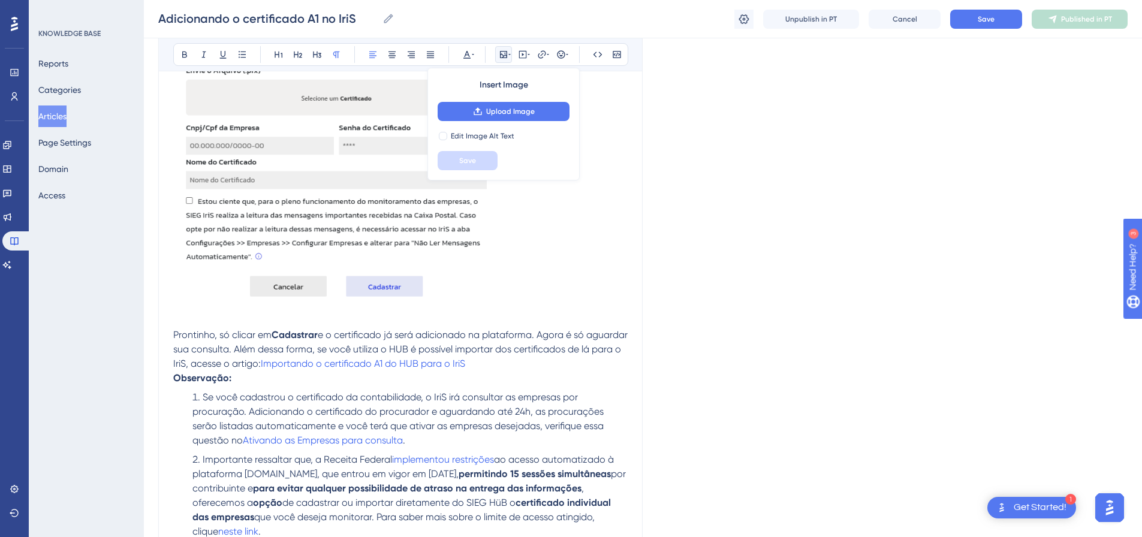
scroll to position [1073, 0]
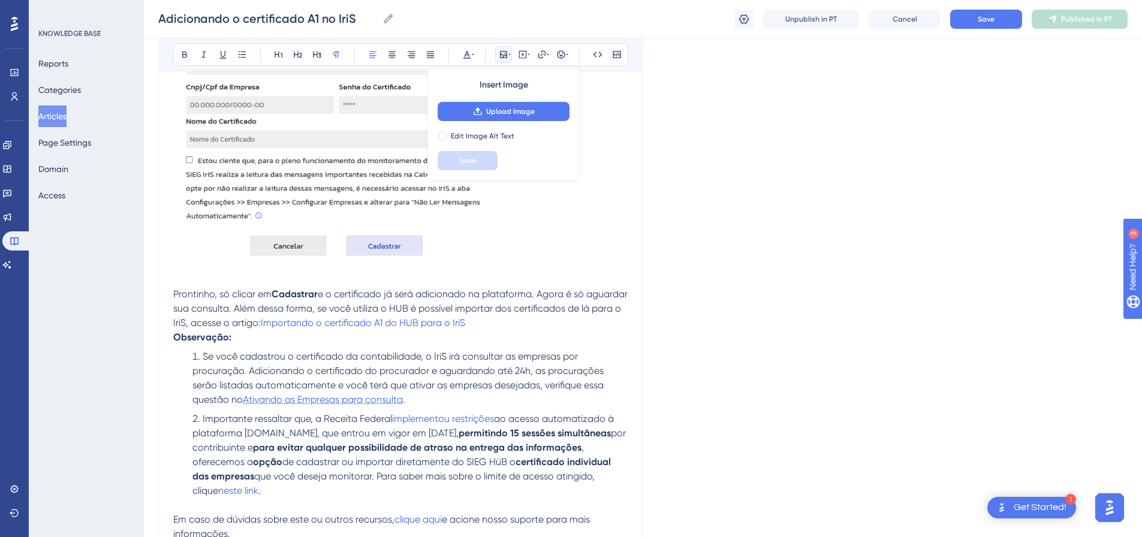
click at [335, 394] on span "Ativando as Empresas para consulta" at bounding box center [323, 399] width 160 height 11
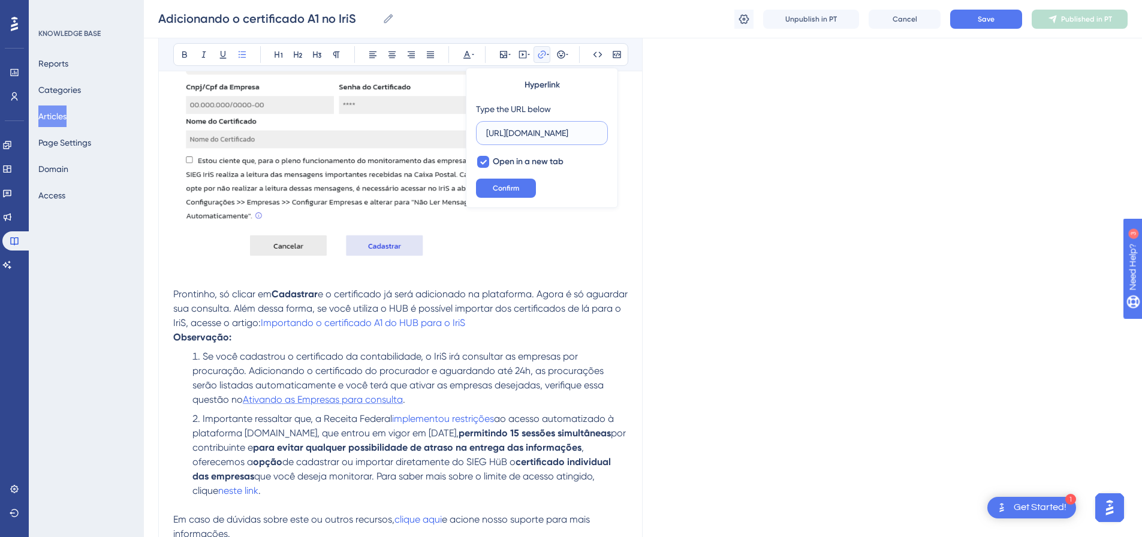
scroll to position [0, 219]
click at [552, 136] on input "https://sieg.movidesk.com/kb/article/356134/ativando-as-empresas-para-consulta" at bounding box center [542, 133] width 112 height 13
paste input "https://sieg-solucoes.help.userguiding.com/pt/articles/531-ativando-as-empresas…"
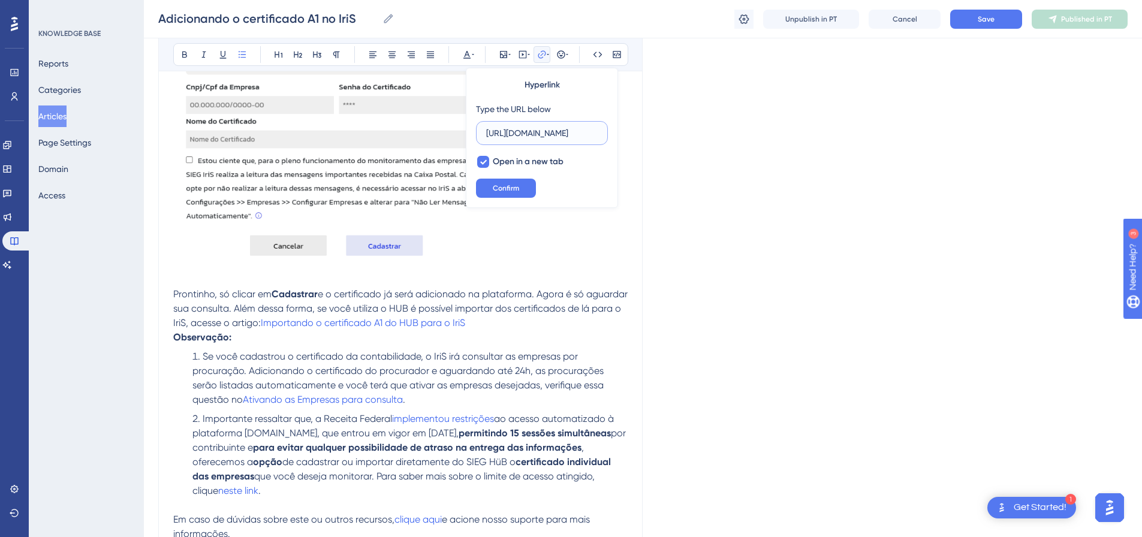
scroll to position [0, 272]
type input "https://sieg-solucoes.help.userguiding.com/pt/articles/531-ativando-as-empresas…"
click at [507, 183] on span "Confirm" at bounding box center [506, 188] width 26 height 10
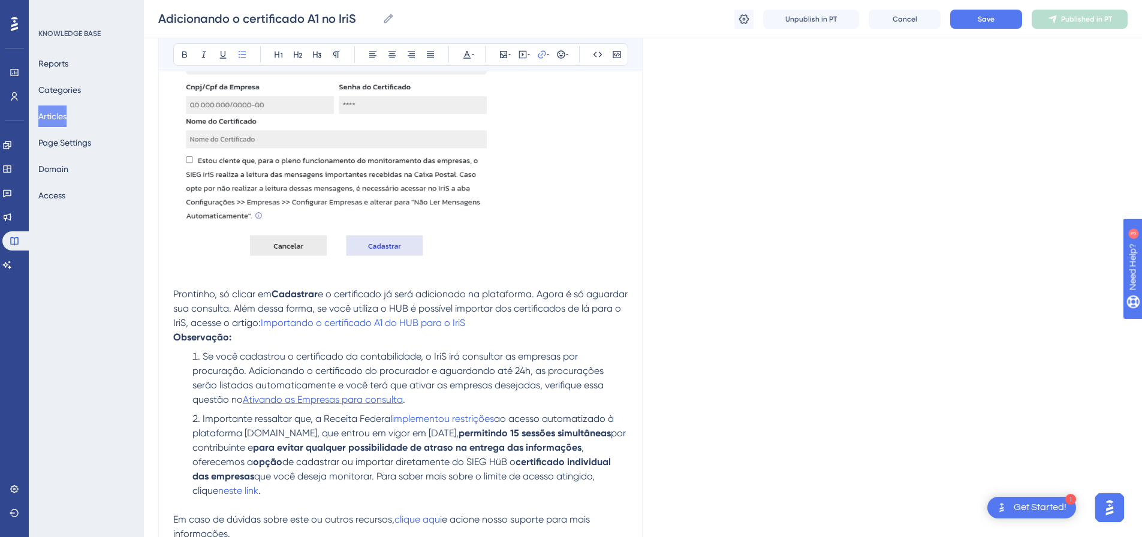
click at [358, 394] on span "Ativando as Empresas para consulta" at bounding box center [323, 399] width 160 height 11
click at [419, 514] on span "clique aqui" at bounding box center [418, 519] width 47 height 11
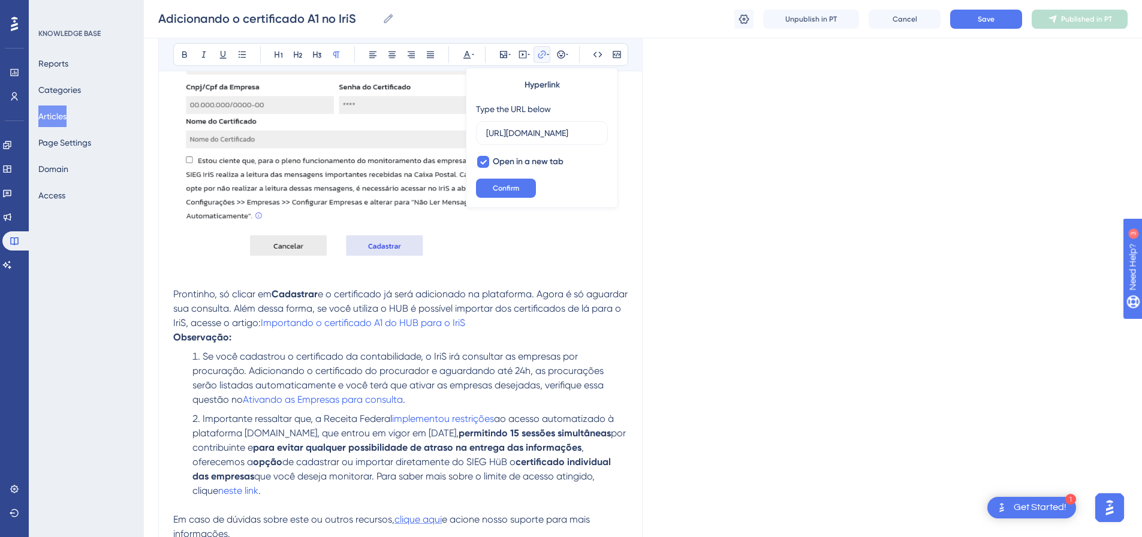
click at [419, 514] on span "clique aqui" at bounding box center [418, 519] width 47 height 11
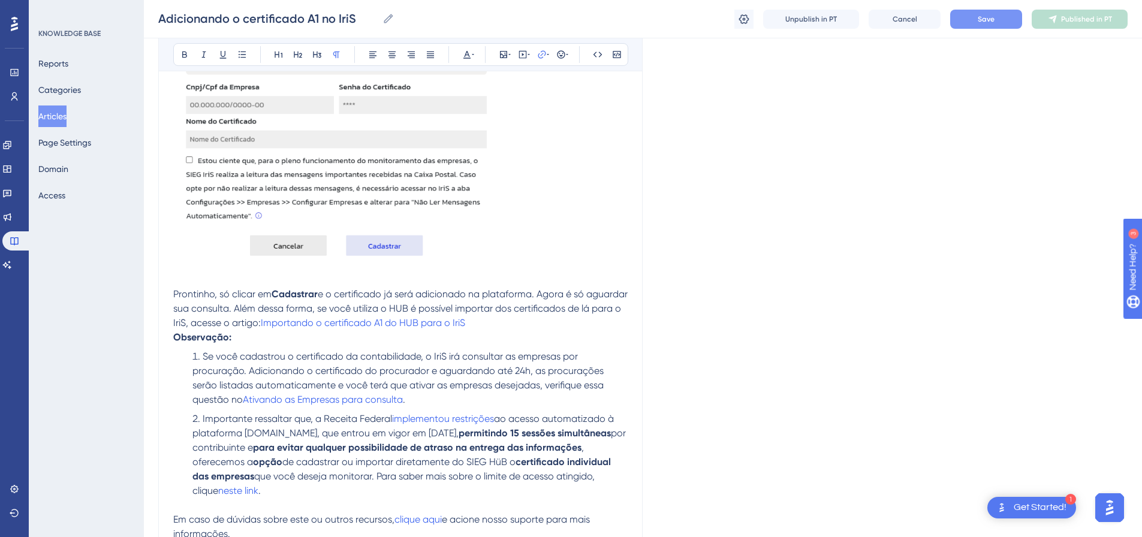
click at [995, 12] on button "Save" at bounding box center [986, 19] width 72 height 19
click at [218, 485] on span "neste link" at bounding box center [238, 490] width 40 height 11
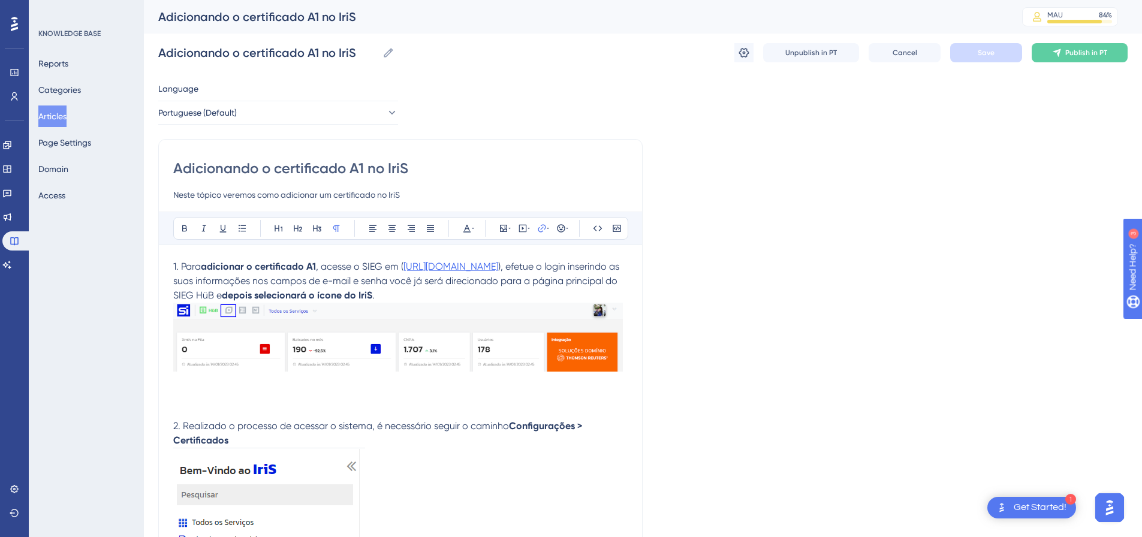
click at [462, 267] on span "https://auth.sieg.com/login" at bounding box center [451, 266] width 95 height 11
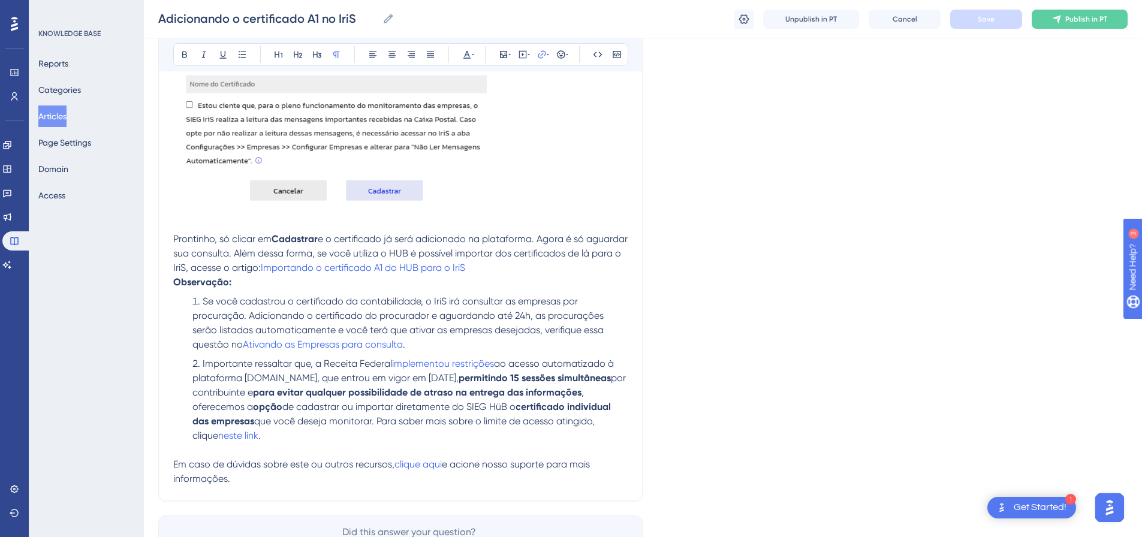
scroll to position [1143, 0]
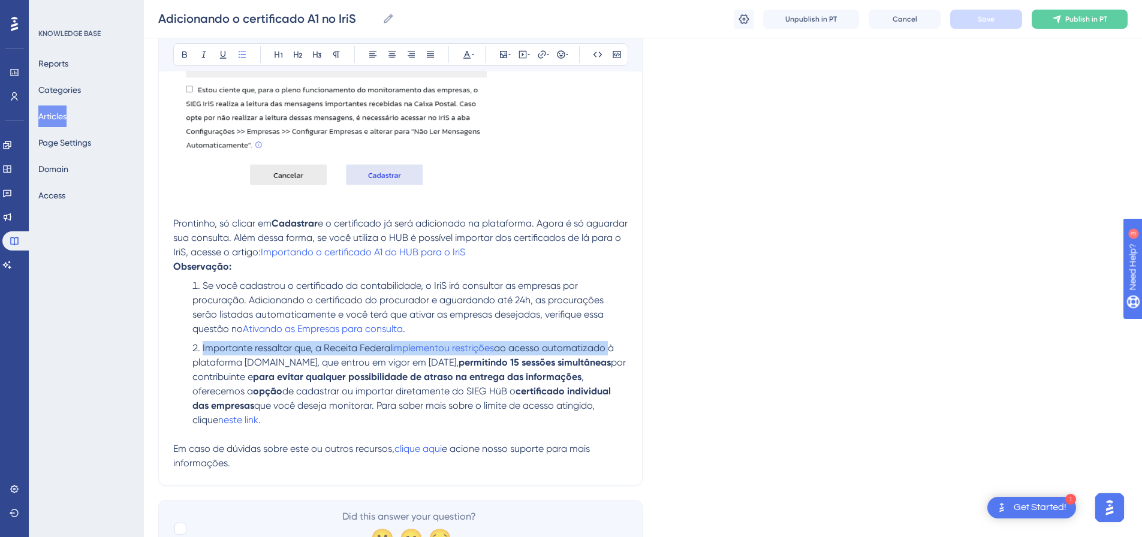
drag, startPoint x: 203, startPoint y: 290, endPoint x: 607, endPoint y: 291, distance: 403.5
click at [607, 341] on li "Importante ressaltar que, a Receita Federal implementou restrições ao acesso au…" at bounding box center [408, 384] width 440 height 86
copy li "Importante ressaltar que, a Receita Federal implementou restrições ao acesso au…"
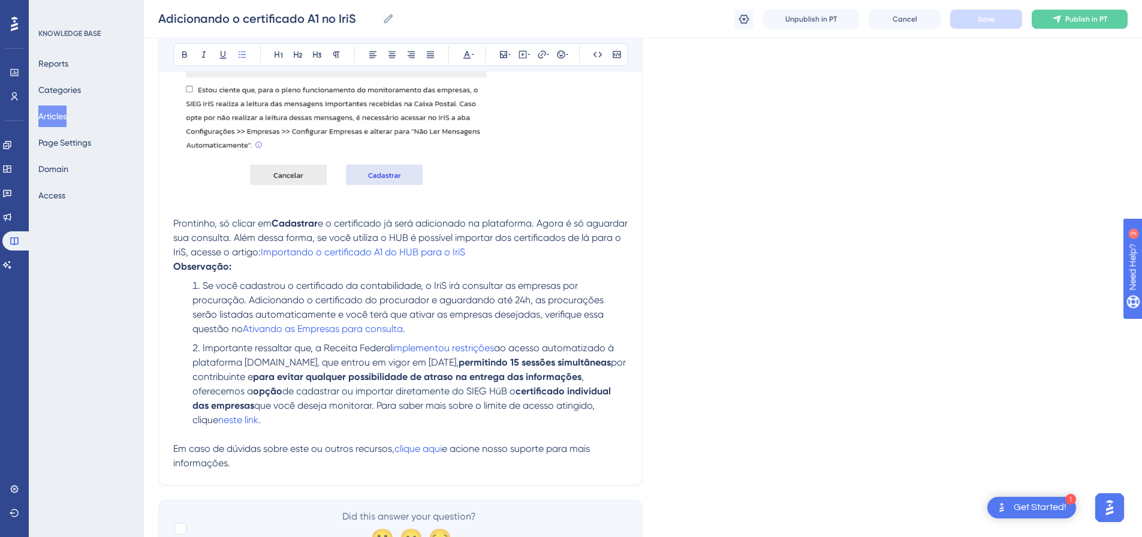
drag, startPoint x: 513, startPoint y: 292, endPoint x: 608, endPoint y: 296, distance: 94.8
click at [608, 341] on li "Importante ressaltar que, a Receita Federal implementou restrições ao acesso au…" at bounding box center [408, 384] width 440 height 86
copy span "acesso automatizado"
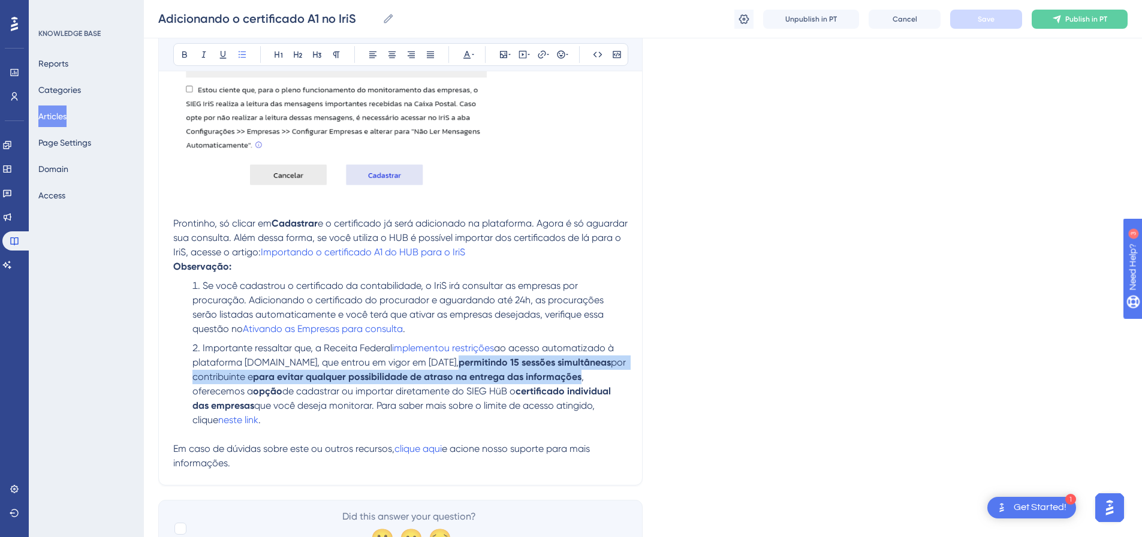
drag, startPoint x: 447, startPoint y: 302, endPoint x: 581, endPoint y: 321, distance: 135.8
click at [581, 341] on li "Importante ressaltar que, a Receita Federal implementou restrições ao acesso au…" at bounding box center [408, 384] width 440 height 86
copy li "permitindo 15 sessões simultâneas por contribuinte e para evitar qualquer possi…"
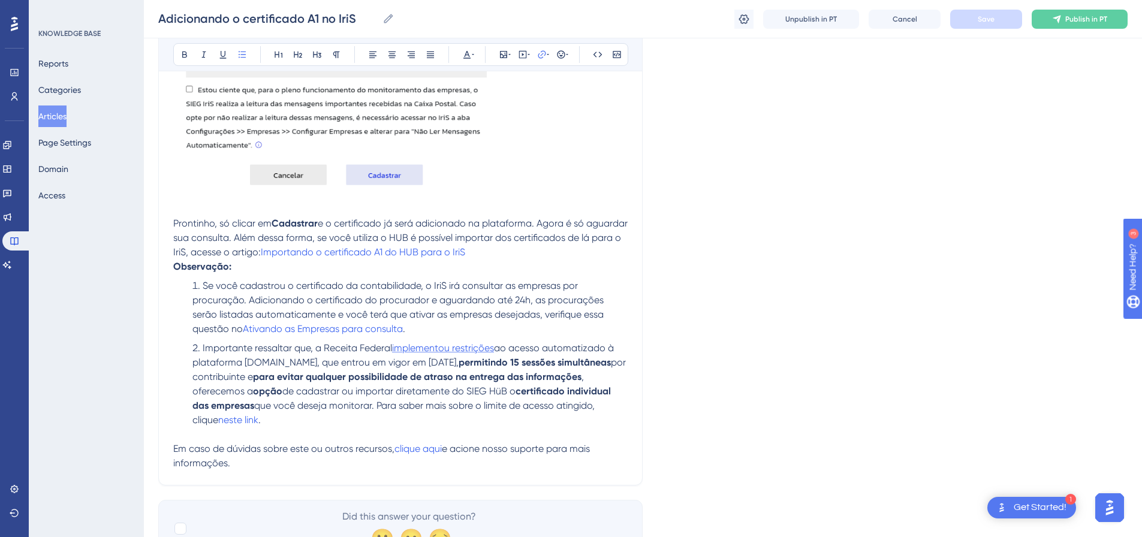
click at [430, 342] on span "implementou restrições" at bounding box center [443, 347] width 102 height 11
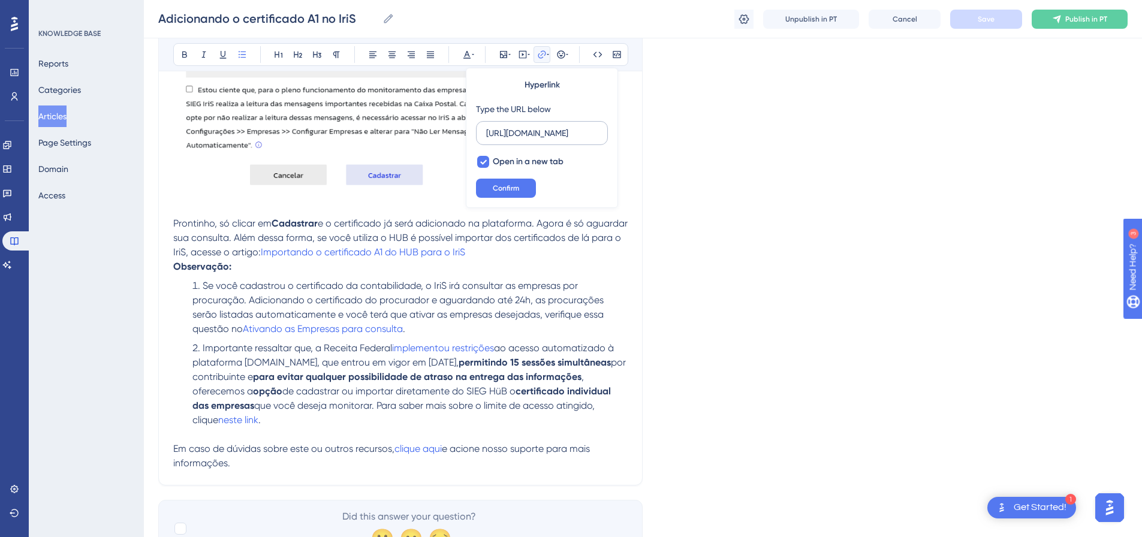
click at [535, 134] on input "https://sieg.movidesk.com/kb/article/425244/limite-acesso-ecac-atingido" at bounding box center [542, 133] width 112 height 13
type input "https://www.gov.br/receitafederal/pt-br/assuntos/noticias/2023/agosto/gov-br-li…"
click at [505, 185] on span "Confirm" at bounding box center [506, 188] width 26 height 10
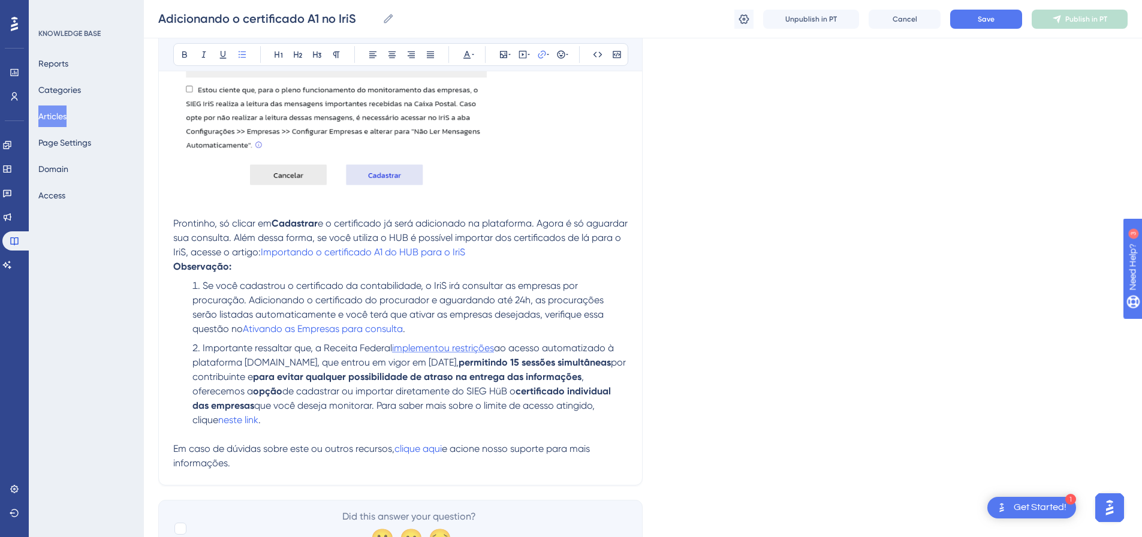
click at [447, 342] on span "implementou restrições" at bounding box center [443, 347] width 102 height 11
drag, startPoint x: 484, startPoint y: 348, endPoint x: 595, endPoint y: 351, distance: 111.0
click at [595, 400] on span "que você deseja monitorar. Para saber mais sobre o limite de acesso atingido, c…" at bounding box center [394, 413] width 405 height 26
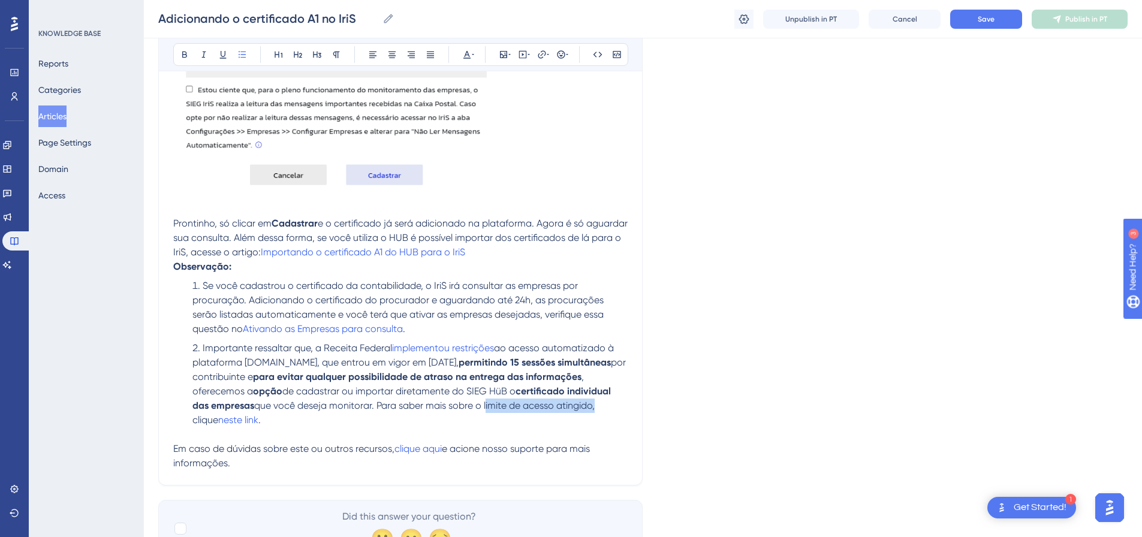
drag, startPoint x: 486, startPoint y: 347, endPoint x: 594, endPoint y: 351, distance: 108.0
click at [594, 400] on span "que você deseja monitorar. Para saber mais sobre o limite de acesso atingido, c…" at bounding box center [394, 413] width 405 height 26
copy span "limite de acesso atingido"
drag, startPoint x: 520, startPoint y: 333, endPoint x: 255, endPoint y: 350, distance: 265.6
click at [255, 350] on li "Importante ressaltar que, a Receita Federal implementou restrições ao acesso au…" at bounding box center [408, 384] width 440 height 86
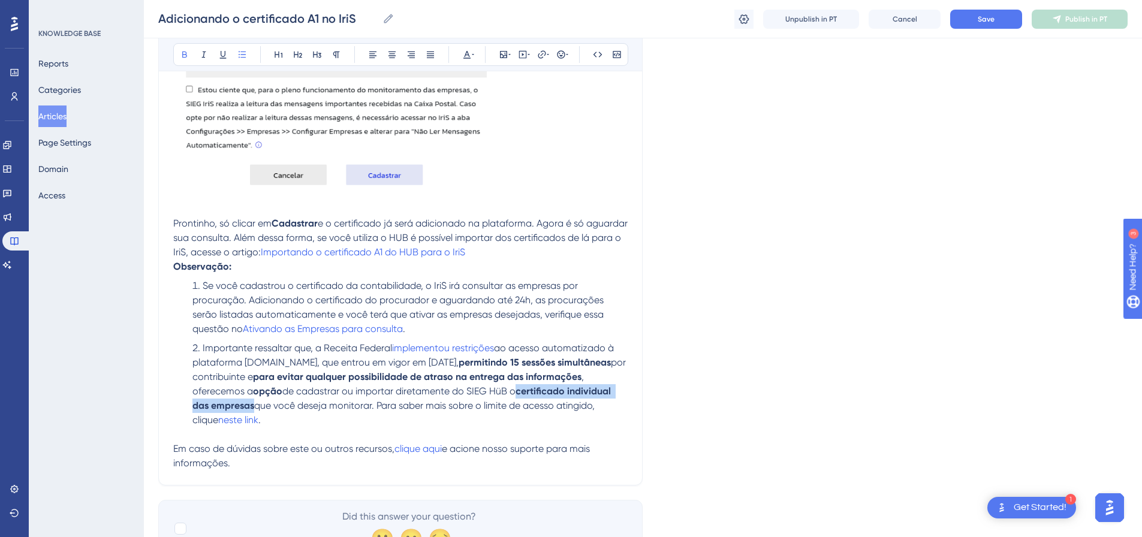
copy strong "certificado individual das empresas"
click at [540, 428] on p at bounding box center [400, 435] width 455 height 14
drag, startPoint x: 522, startPoint y: 332, endPoint x: 617, endPoint y: 332, distance: 95.3
click at [613, 386] on strong "certificado individual das empresas" at bounding box center [402, 399] width 421 height 26
copy strong "certificado individual"
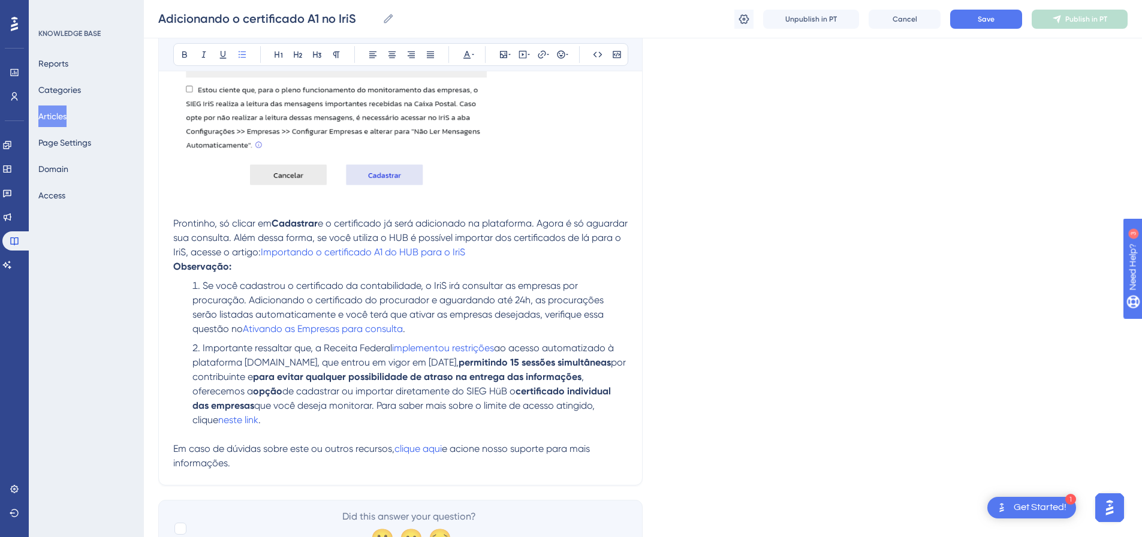
click at [366, 400] on span "que você deseja monitorar. Para saber mais sobre o limite de acesso atingido, c…" at bounding box center [394, 413] width 405 height 26
click at [556, 400] on span "que você deseja monitorar. Para saber mais sobre o limite de acesso atingido, c…" at bounding box center [394, 413] width 405 height 26
drag, startPoint x: 487, startPoint y: 345, endPoint x: 594, endPoint y: 353, distance: 107.7
click at [594, 353] on li "Importante ressaltar que, a Receita Federal implementou restrições ao acesso au…" at bounding box center [408, 384] width 440 height 86
copy span "limite de acesso atingido"
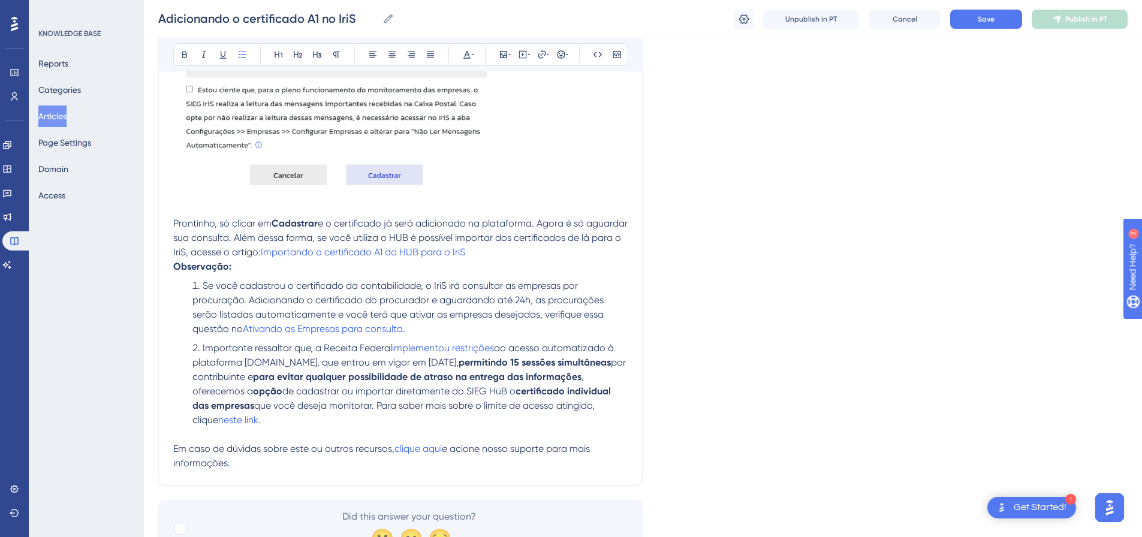
click at [515, 357] on li "Importante ressaltar que, a Receita Federal implementou restrições ao acesso au…" at bounding box center [408, 384] width 440 height 86
click at [218, 414] on span "neste link" at bounding box center [238, 419] width 40 height 11
click at [517, 130] on input "https://sieg.movidesk.com/kb/article/425244/limite-acesso-ecac-atingido" at bounding box center [542, 133] width 112 height 13
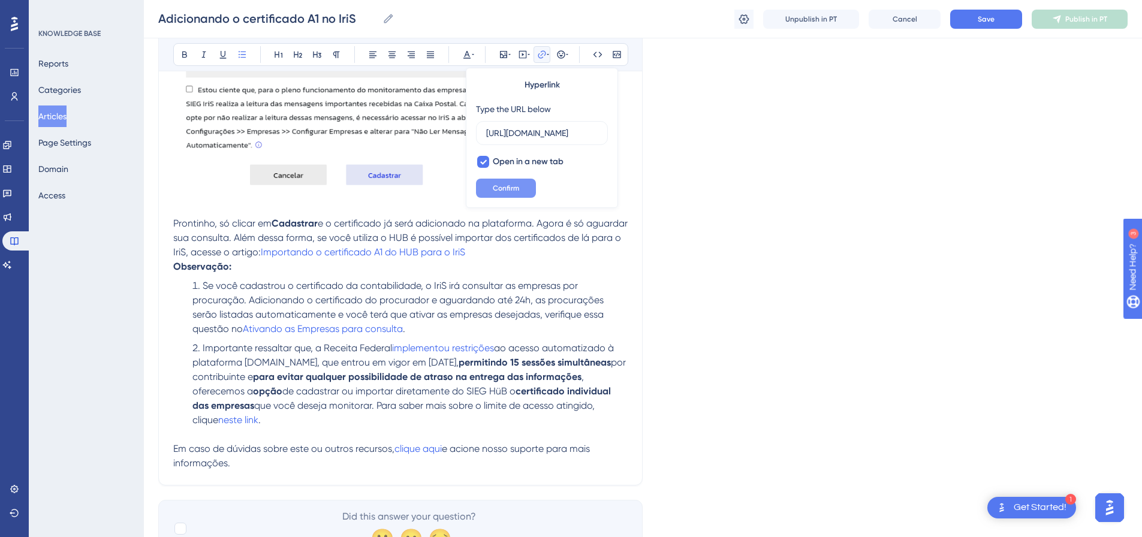
type input "https://sieg-solucoes.help.userguiding.com/pt/articles/589-limite-de-acesso-ao-…"
click at [510, 184] on span "Confirm" at bounding box center [506, 188] width 26 height 10
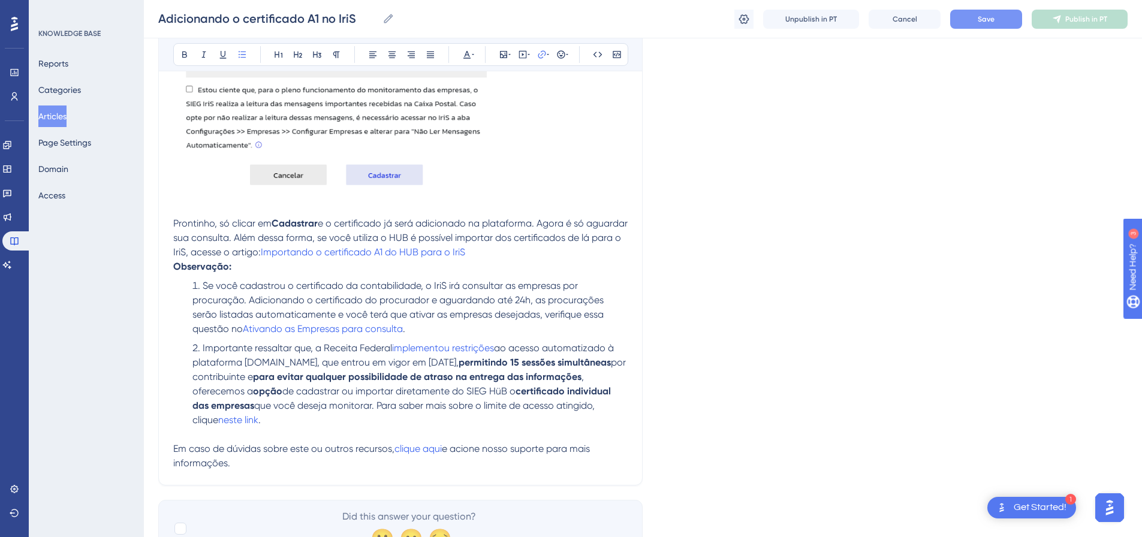
click at [982, 17] on span "Save" at bounding box center [986, 19] width 17 height 10
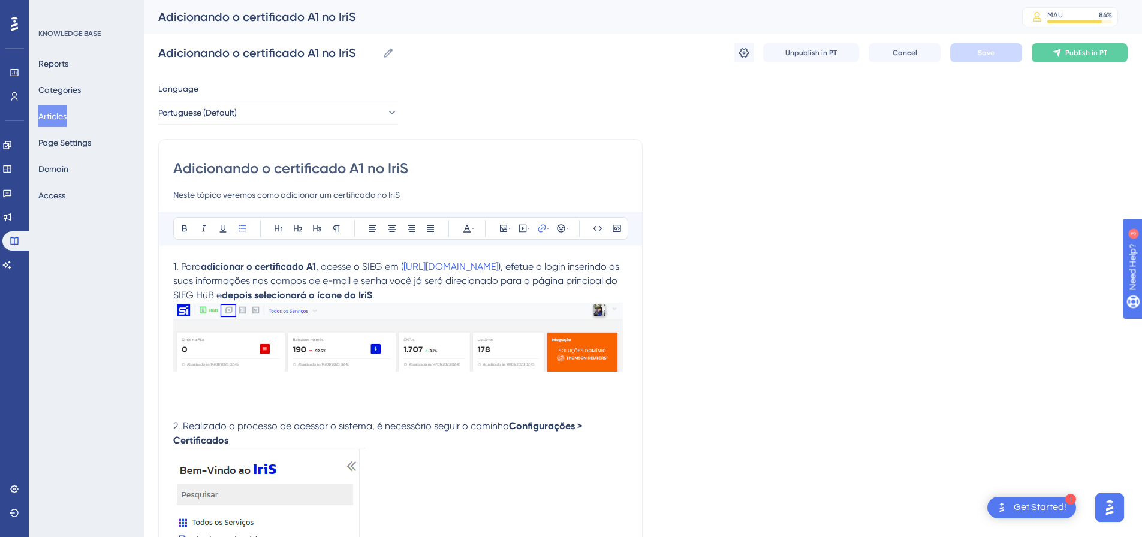
scroll to position [4, 0]
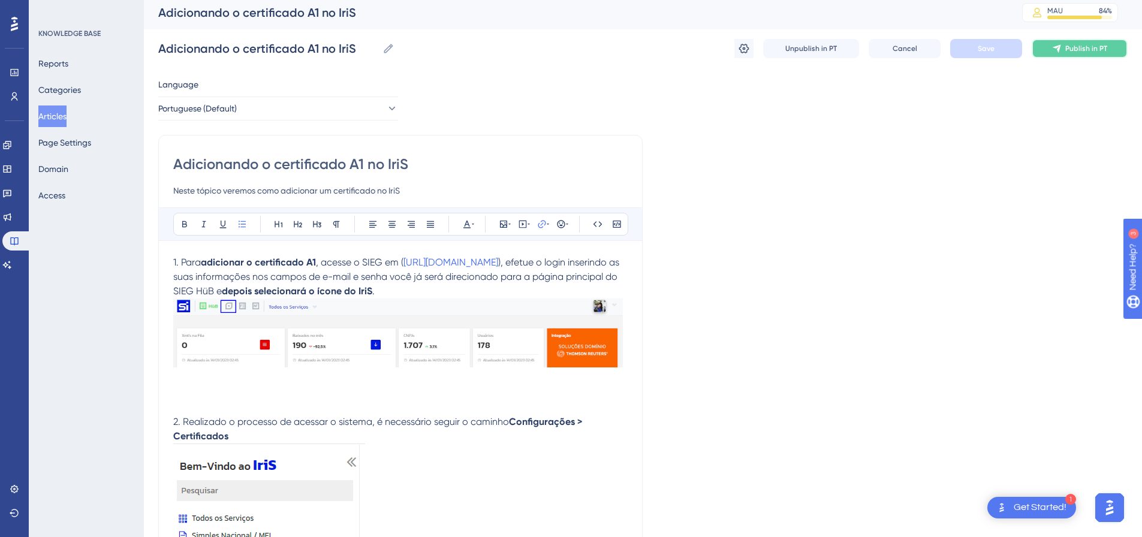
click at [1080, 47] on span "Publish in PT" at bounding box center [1087, 49] width 42 height 10
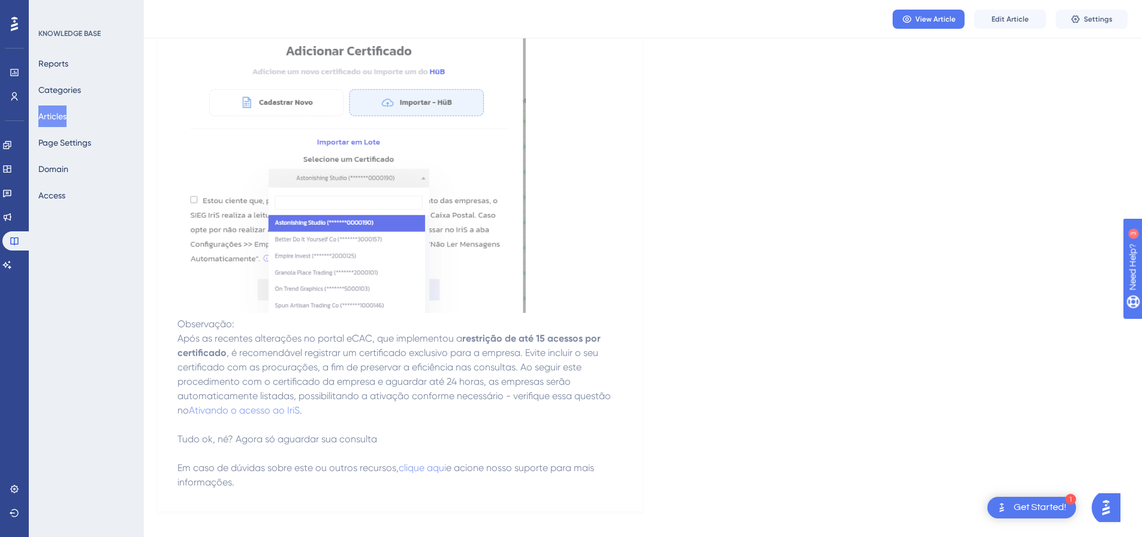
scroll to position [2273, 0]
